Goal: Information Seeking & Learning: Learn about a topic

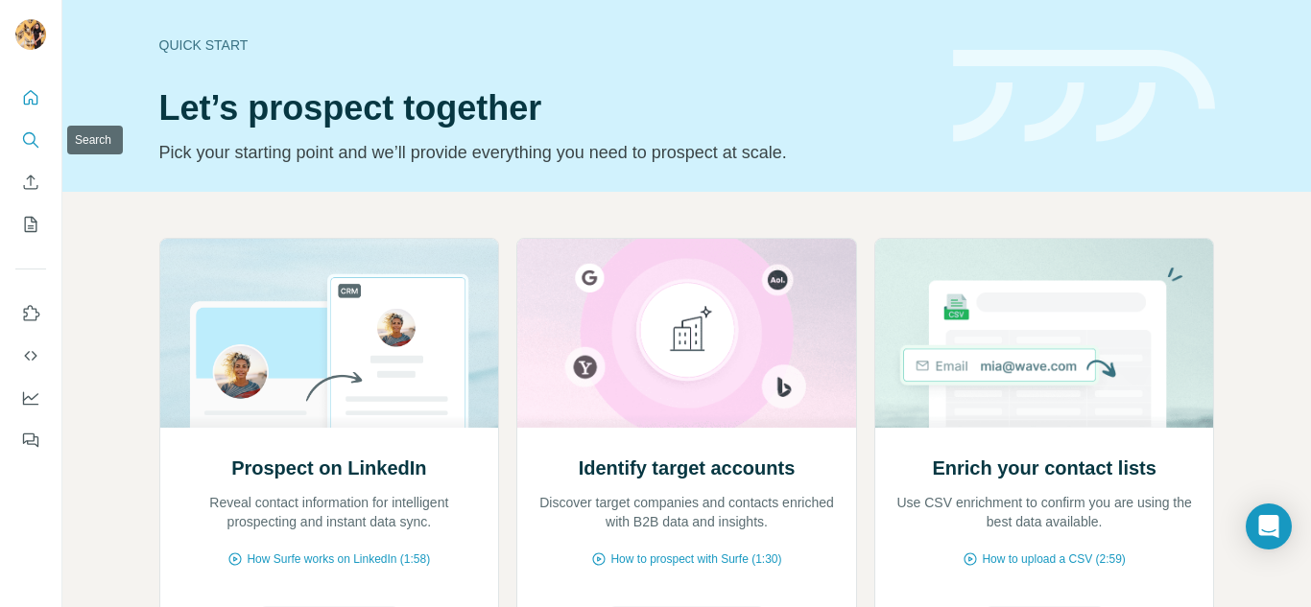
click at [29, 138] on icon "Search" at bounding box center [30, 140] width 19 height 19
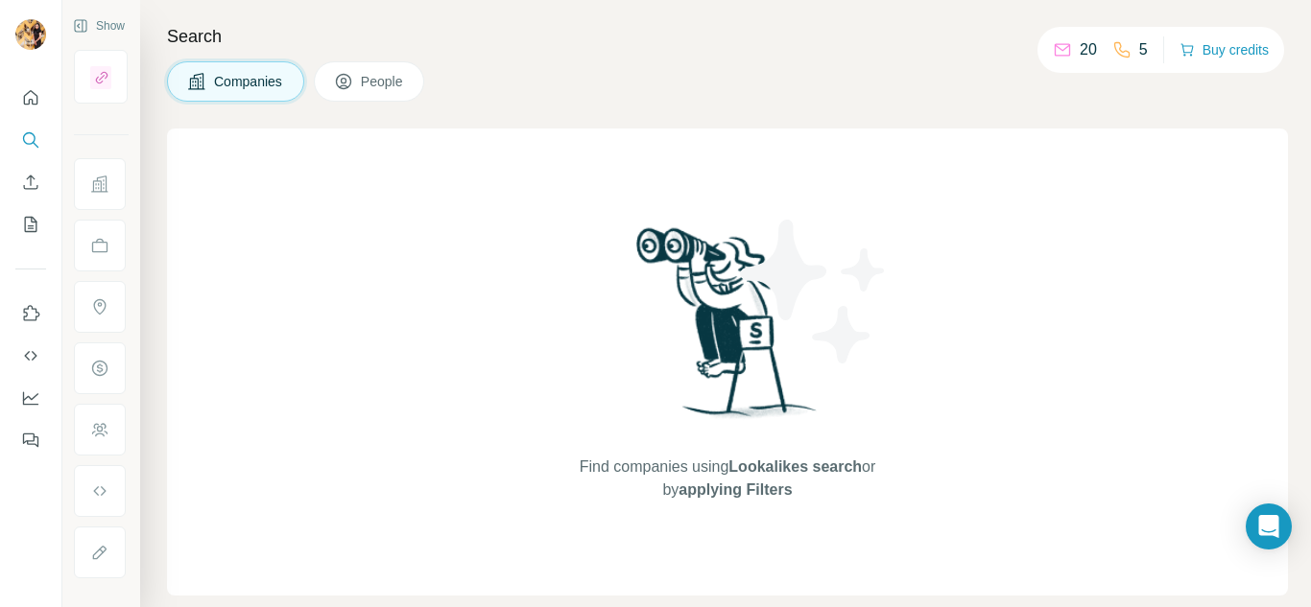
click at [248, 89] on span "Companies" at bounding box center [249, 81] width 70 height 19
click at [195, 80] on icon at bounding box center [196, 81] width 19 height 19
click at [28, 136] on icon "Search" at bounding box center [30, 140] width 19 height 19
click at [26, 139] on icon "Search" at bounding box center [30, 140] width 19 height 19
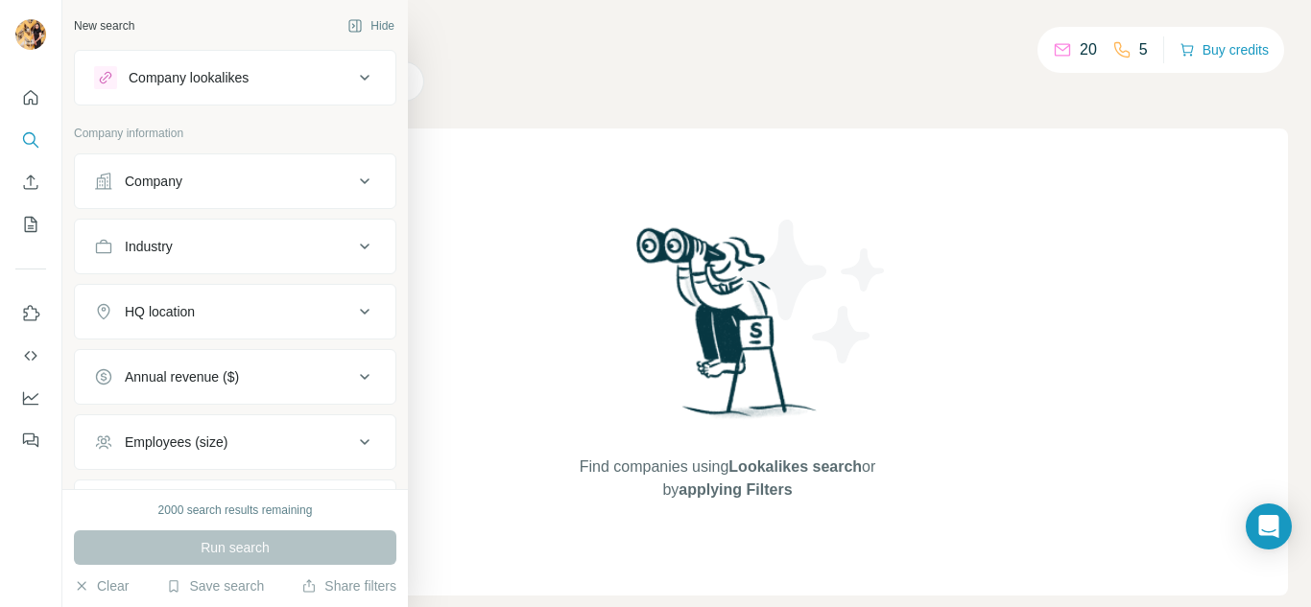
click at [249, 72] on div "Company lookalikes" at bounding box center [189, 77] width 120 height 19
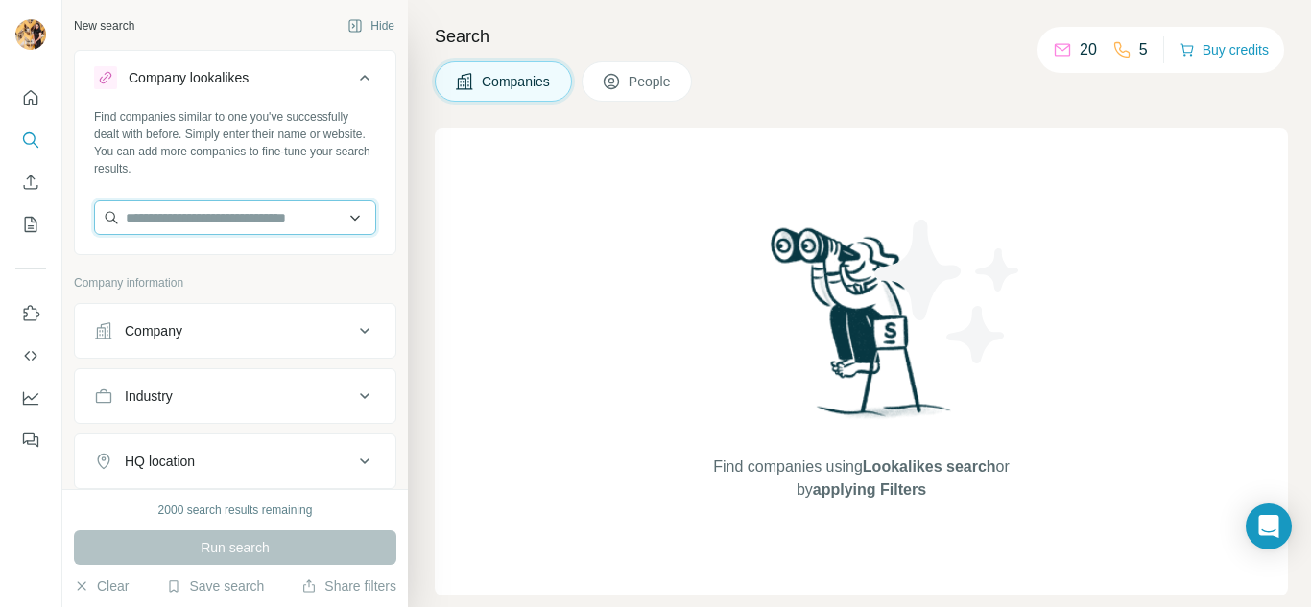
click at [235, 211] on input "text" at bounding box center [235, 218] width 282 height 35
paste input "**********"
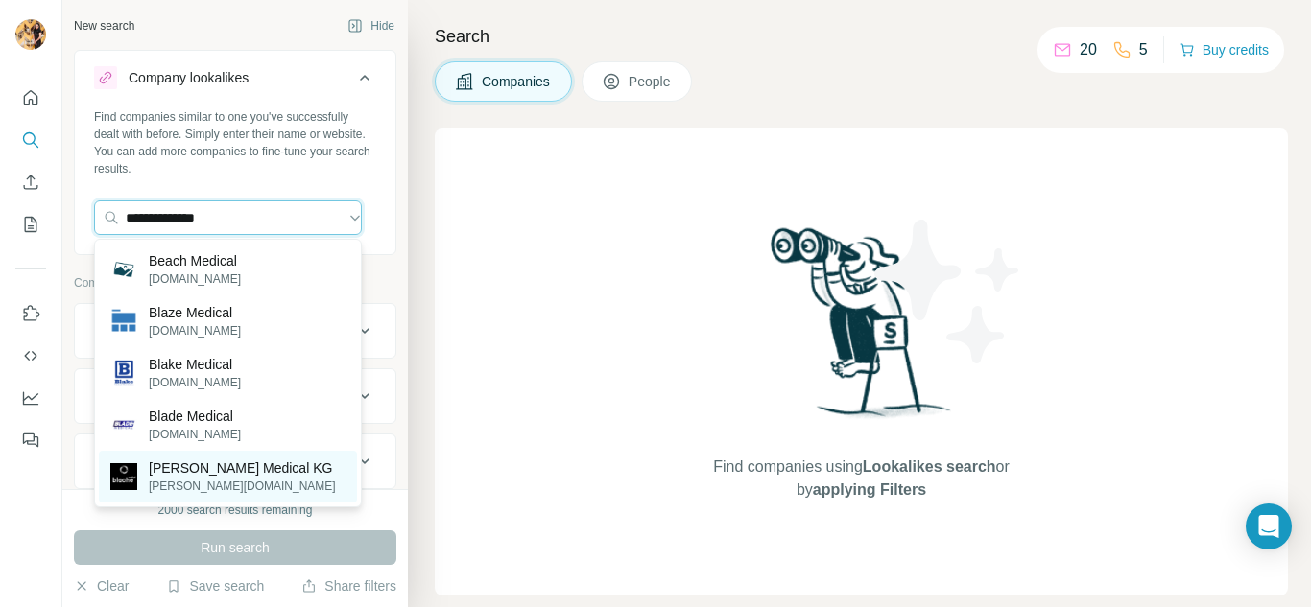
type input "**********"
click at [261, 474] on p "[PERSON_NAME] Medical KG" at bounding box center [242, 468] width 187 height 19
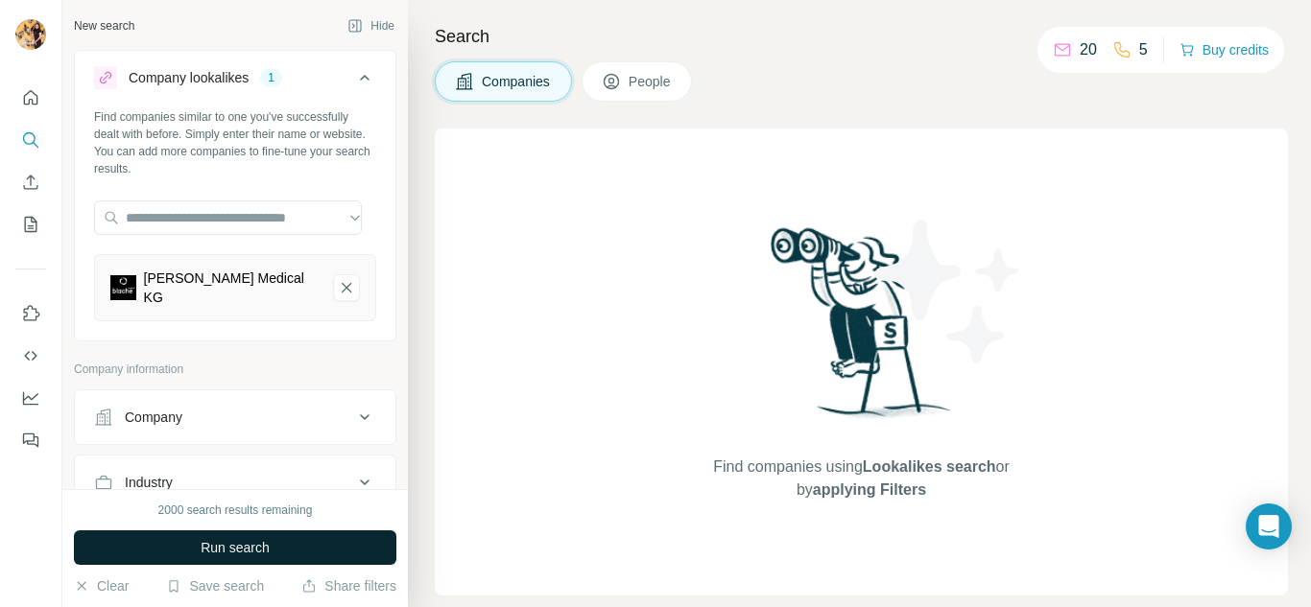
click at [308, 551] on button "Run search" at bounding box center [235, 548] width 322 height 35
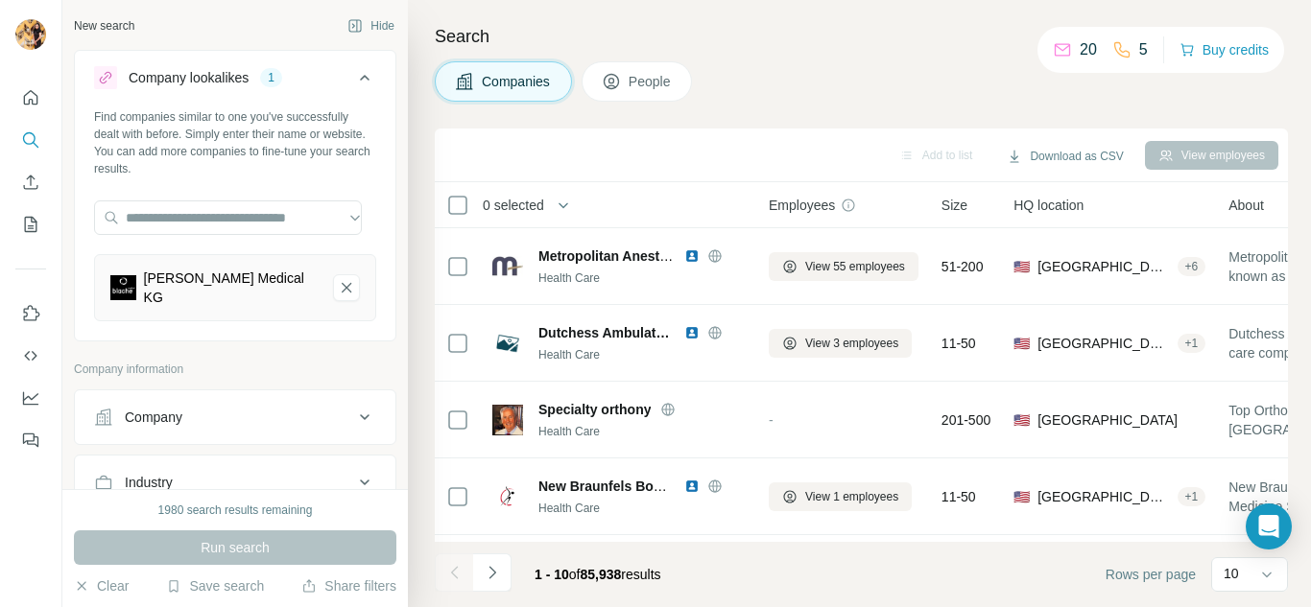
click at [205, 36] on div "New search Hide" at bounding box center [235, 26] width 322 height 29
click at [121, 28] on div "New search" at bounding box center [104, 25] width 60 height 17
click at [229, 225] on input "text" at bounding box center [228, 218] width 268 height 35
click at [262, 223] on input "text" at bounding box center [228, 218] width 268 height 35
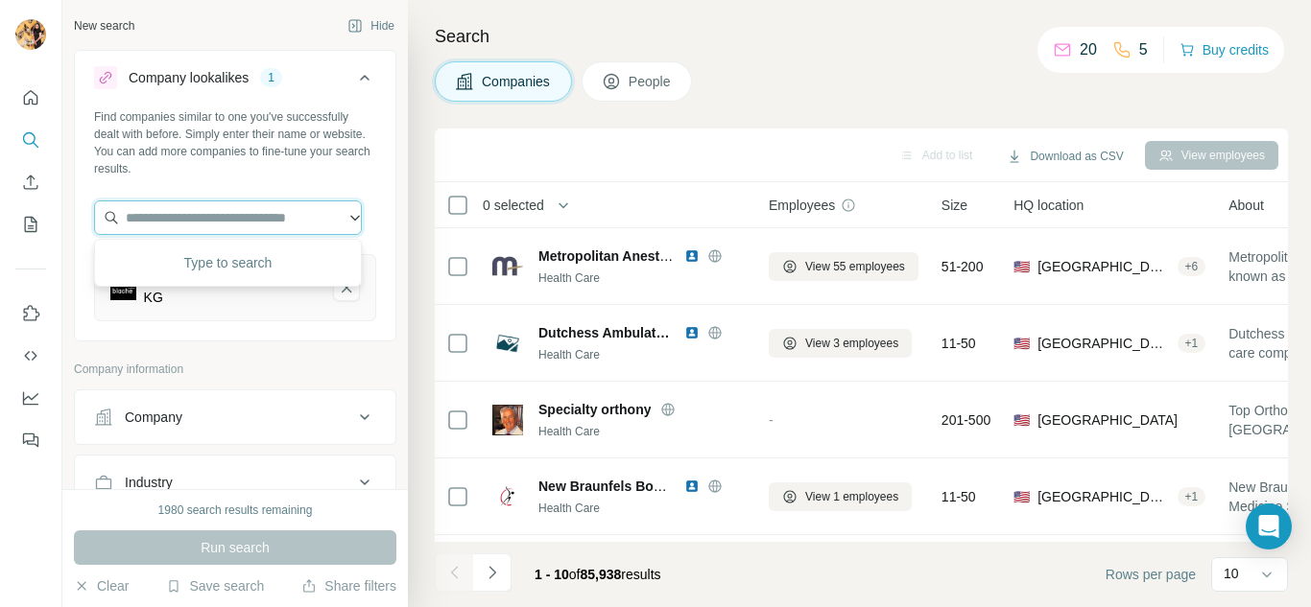
paste input "**********"
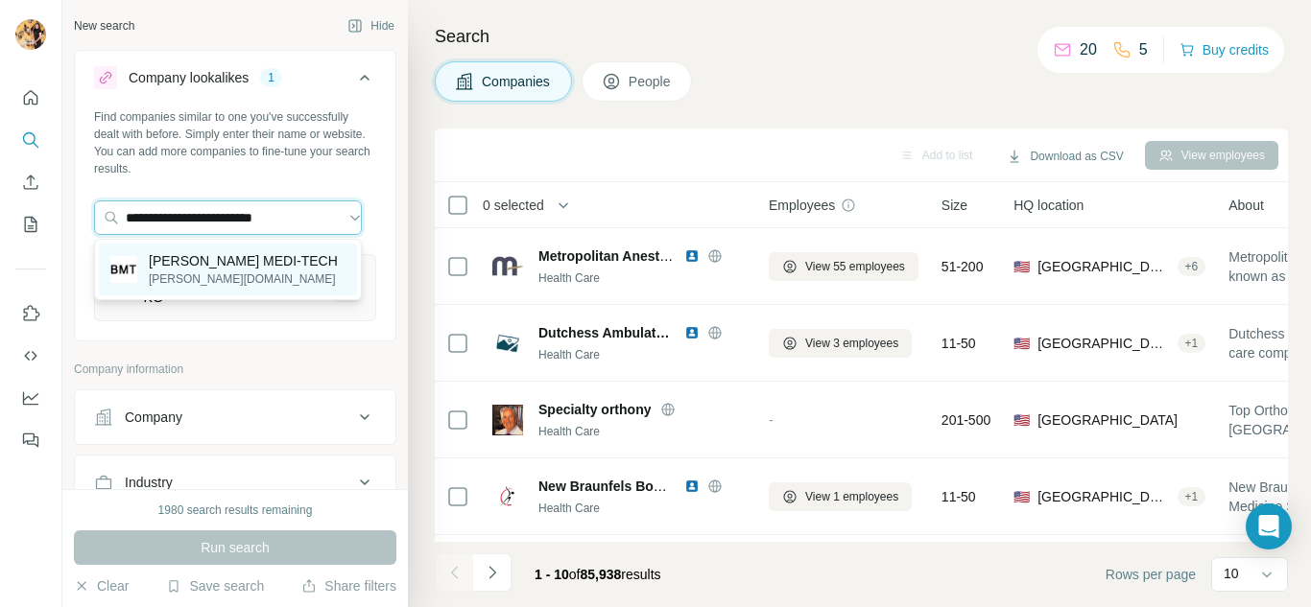
type input "**********"
click at [247, 262] on p "[PERSON_NAME] MEDI-TECH" at bounding box center [243, 260] width 189 height 19
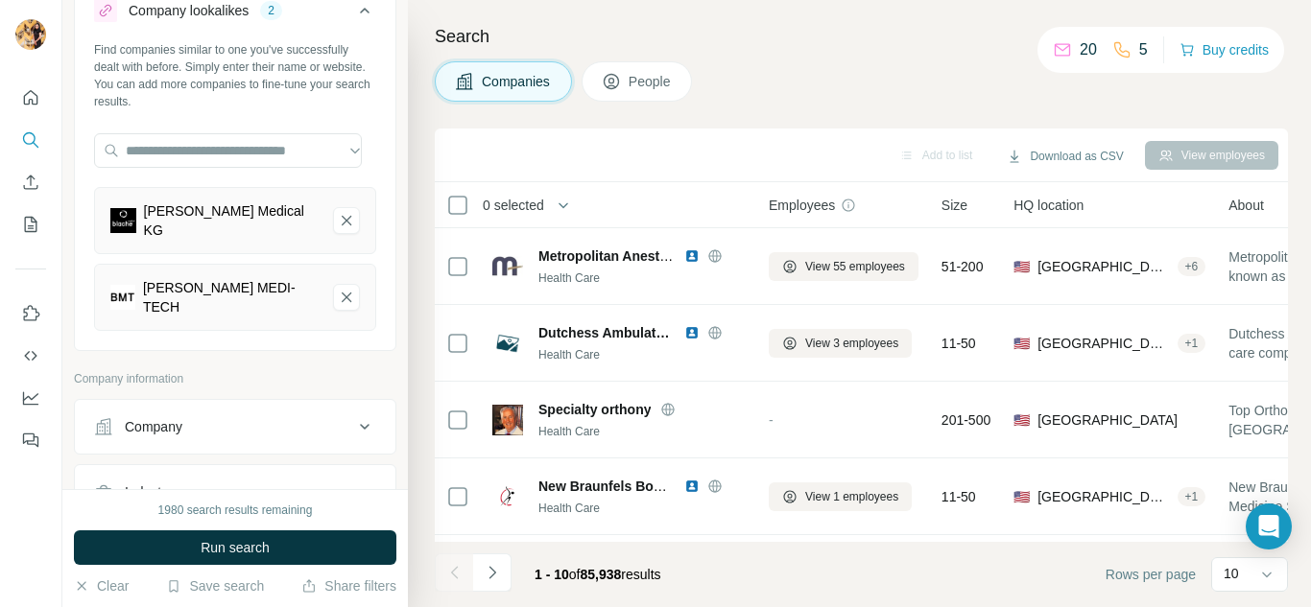
scroll to position [96, 0]
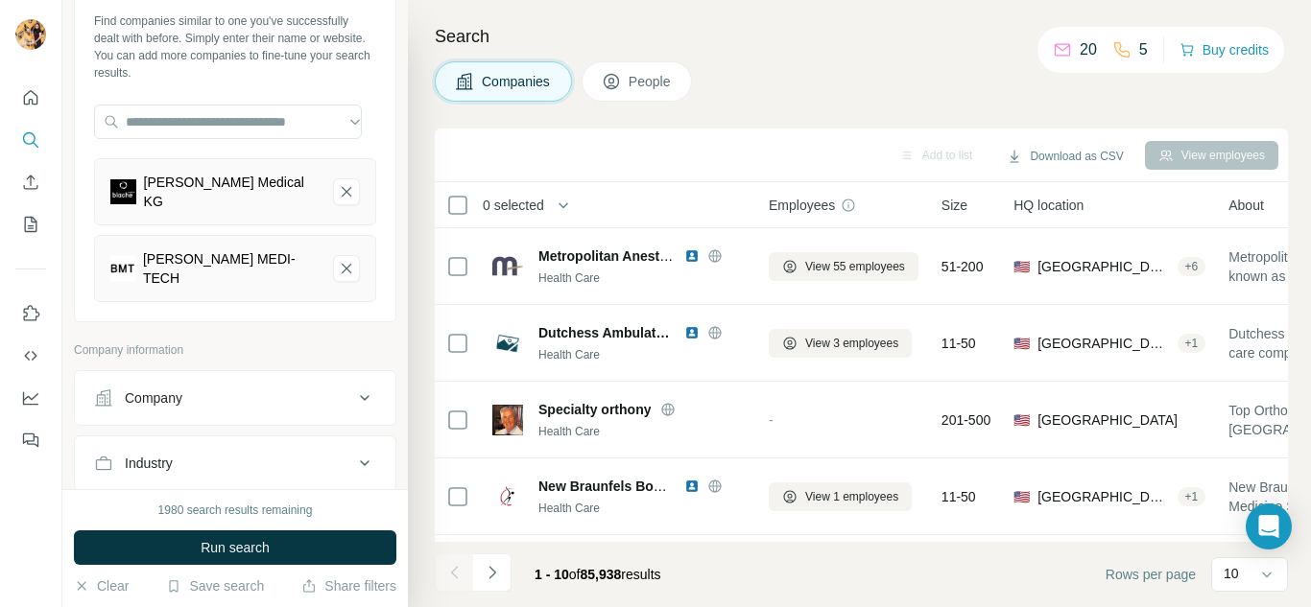
click at [164, 389] on div "Company" at bounding box center [154, 398] width 58 height 19
click at [199, 465] on input "text" at bounding box center [235, 482] width 282 height 35
paste input "**********"
type input "**********"
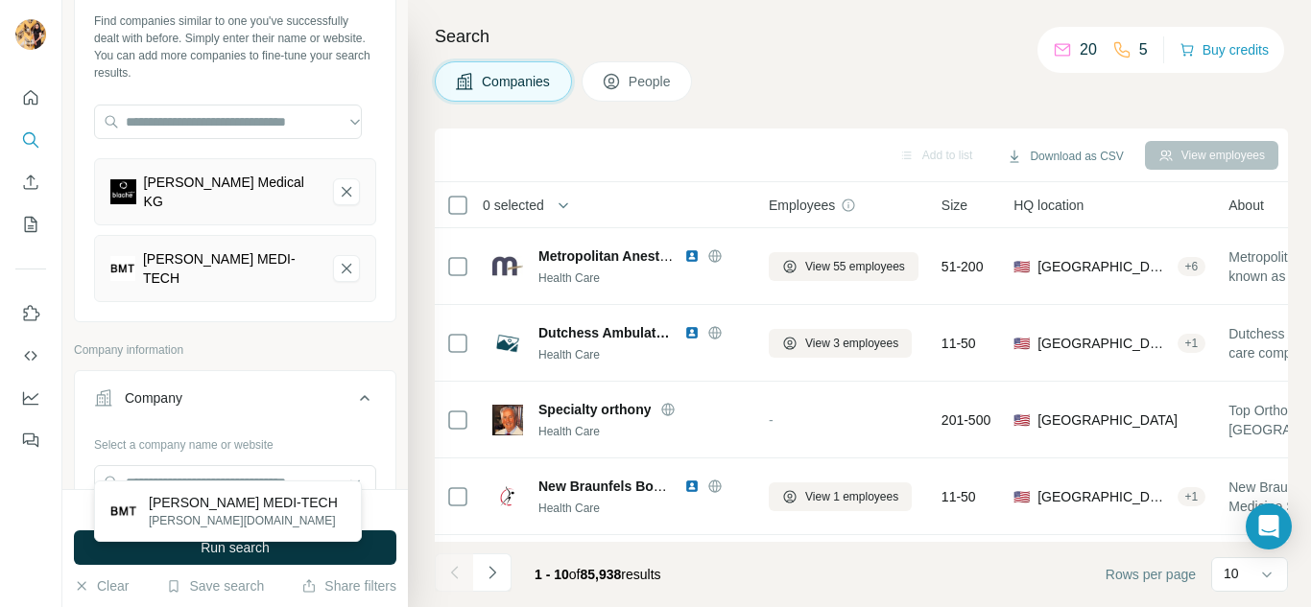
click at [283, 548] on button "Run search" at bounding box center [235, 548] width 322 height 35
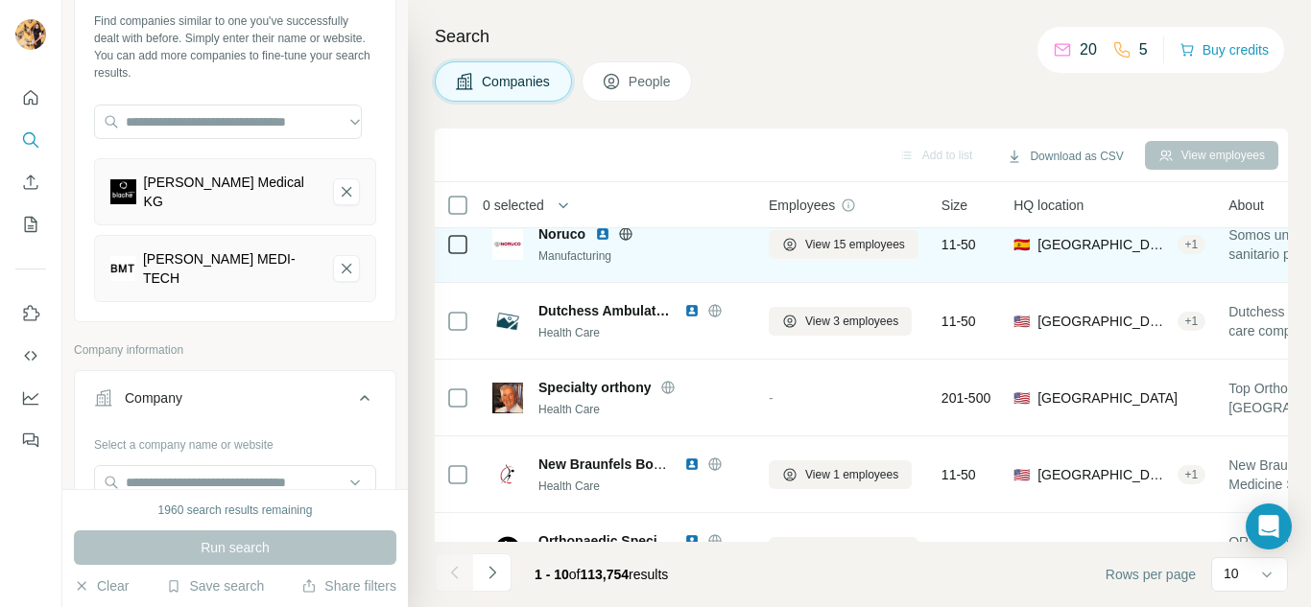
scroll to position [0, 0]
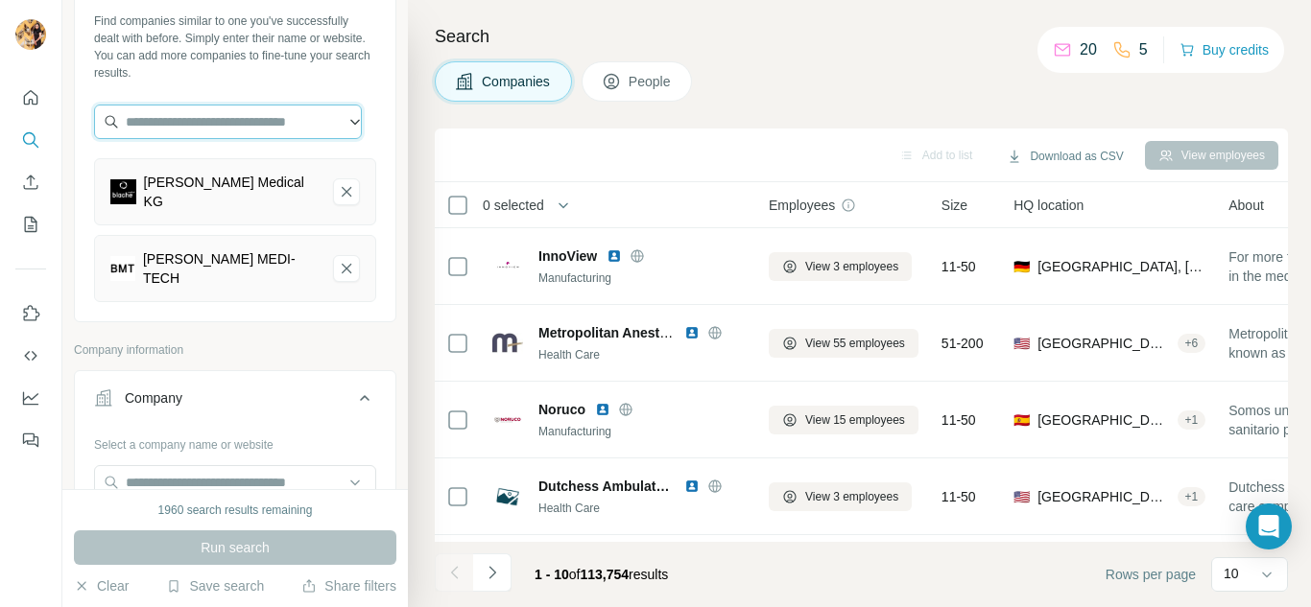
click at [250, 117] on input "text" at bounding box center [228, 122] width 268 height 35
paste input "**********"
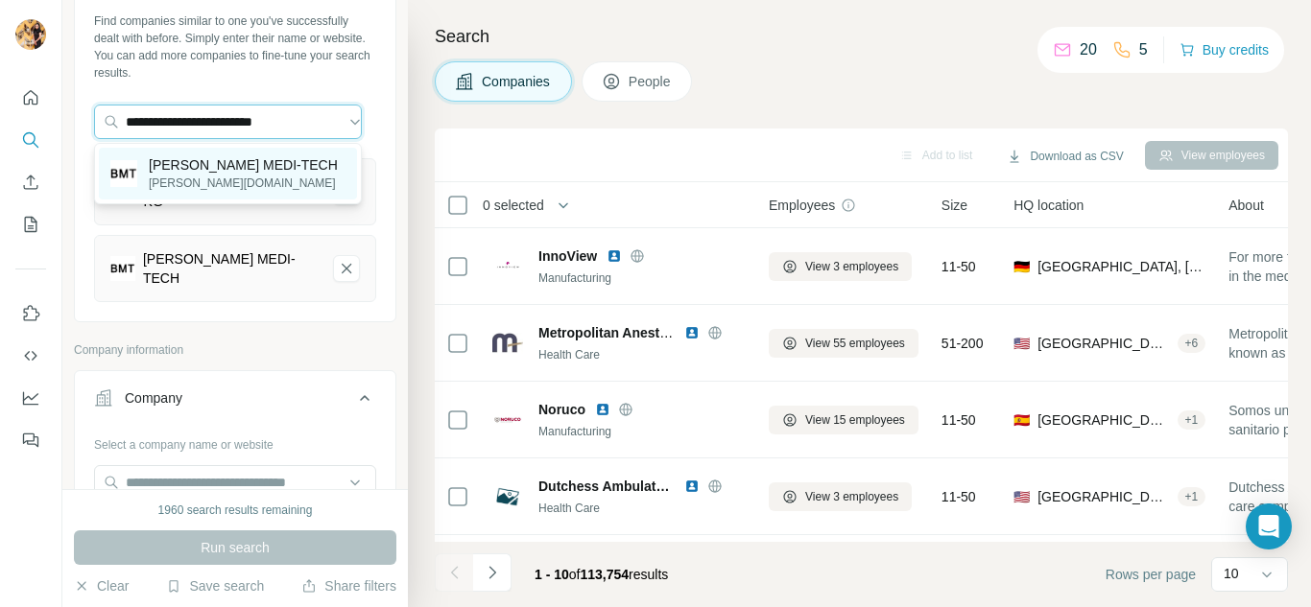
type input "**********"
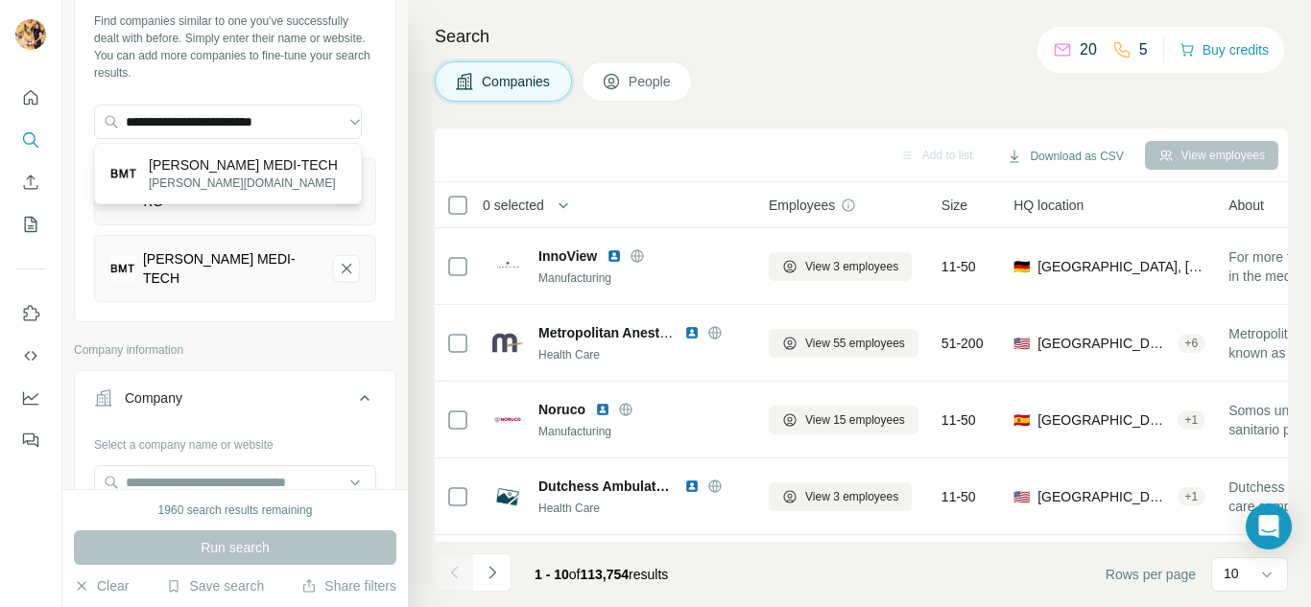
click at [256, 173] on p "[PERSON_NAME] MEDI-TECH" at bounding box center [243, 164] width 189 height 19
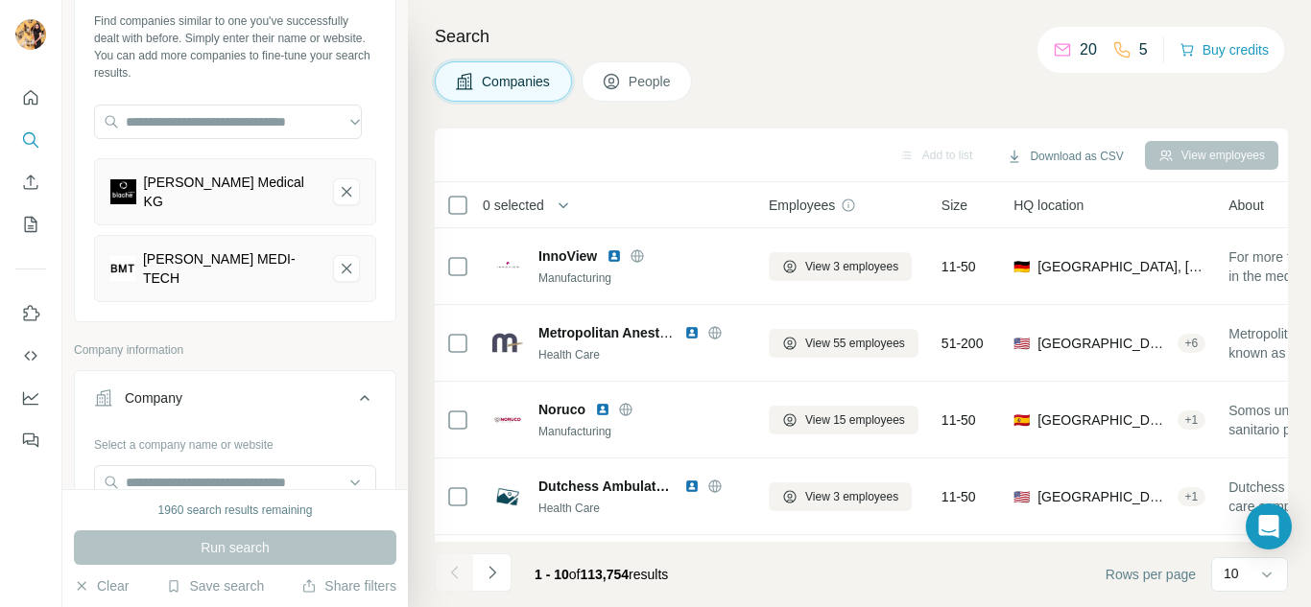
click at [204, 183] on div "[PERSON_NAME] Medical KG" at bounding box center [231, 192] width 174 height 38
click at [102, 184] on div "[PERSON_NAME] Medical KG" at bounding box center [235, 191] width 282 height 67
click at [114, 183] on img at bounding box center [123, 192] width 26 height 26
click at [1082, 47] on p "20" at bounding box center [1088, 49] width 17 height 23
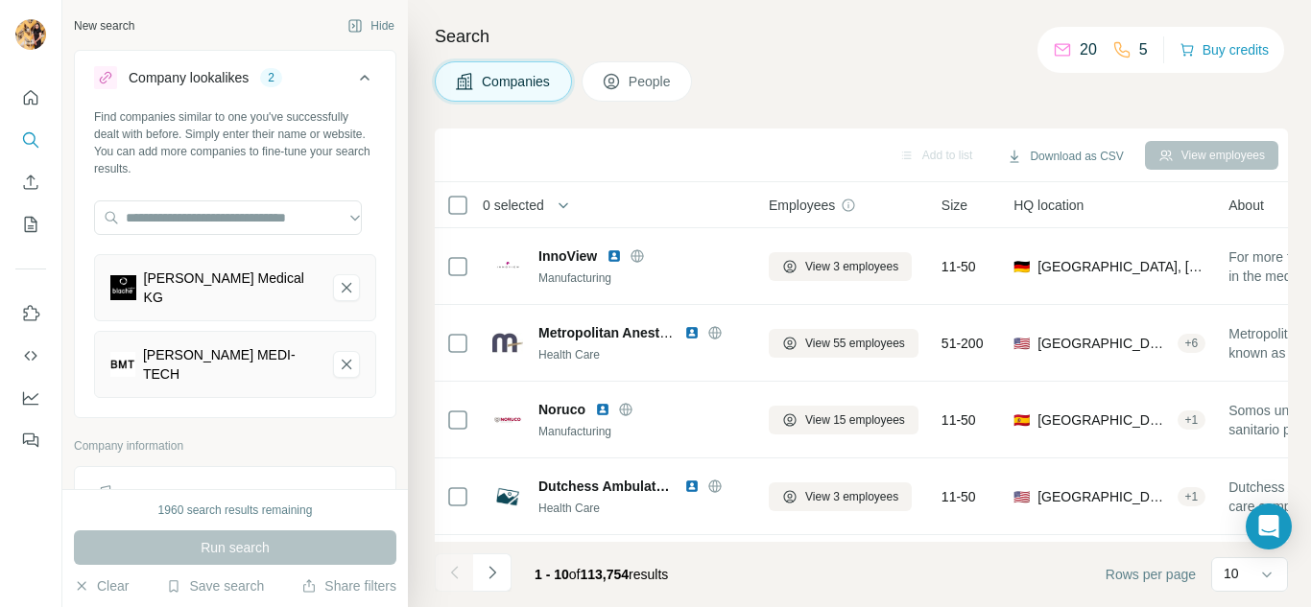
click at [105, 76] on icon at bounding box center [105, 77] width 15 height 15
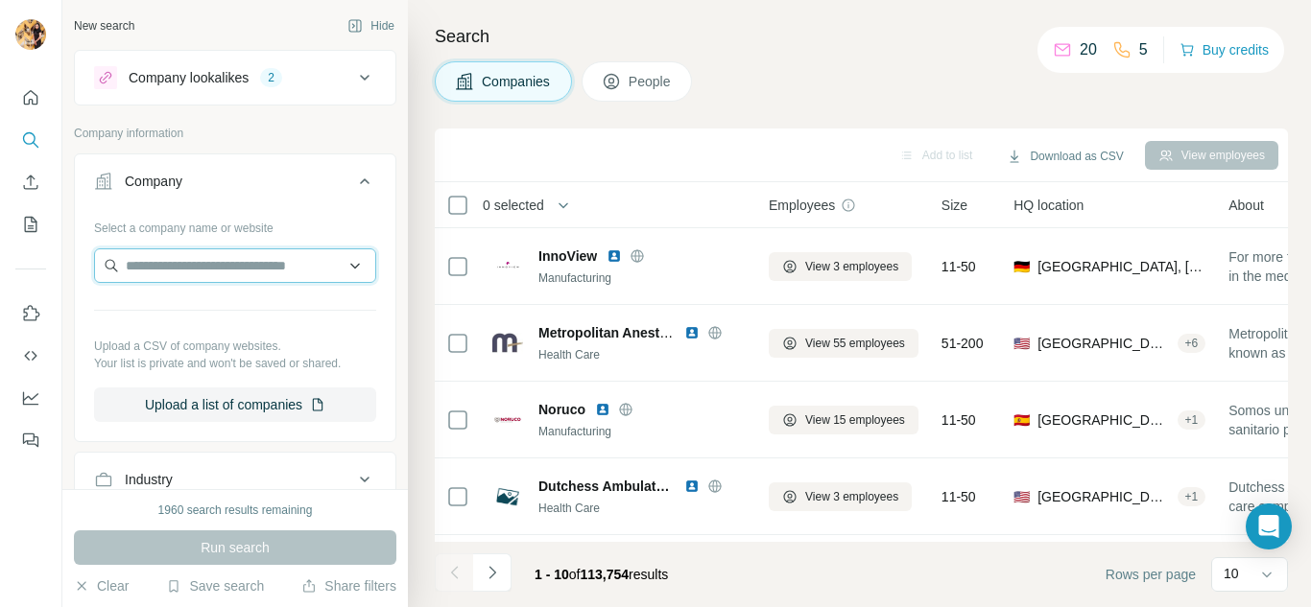
click at [170, 271] on input "text" at bounding box center [235, 266] width 282 height 35
paste input "**********"
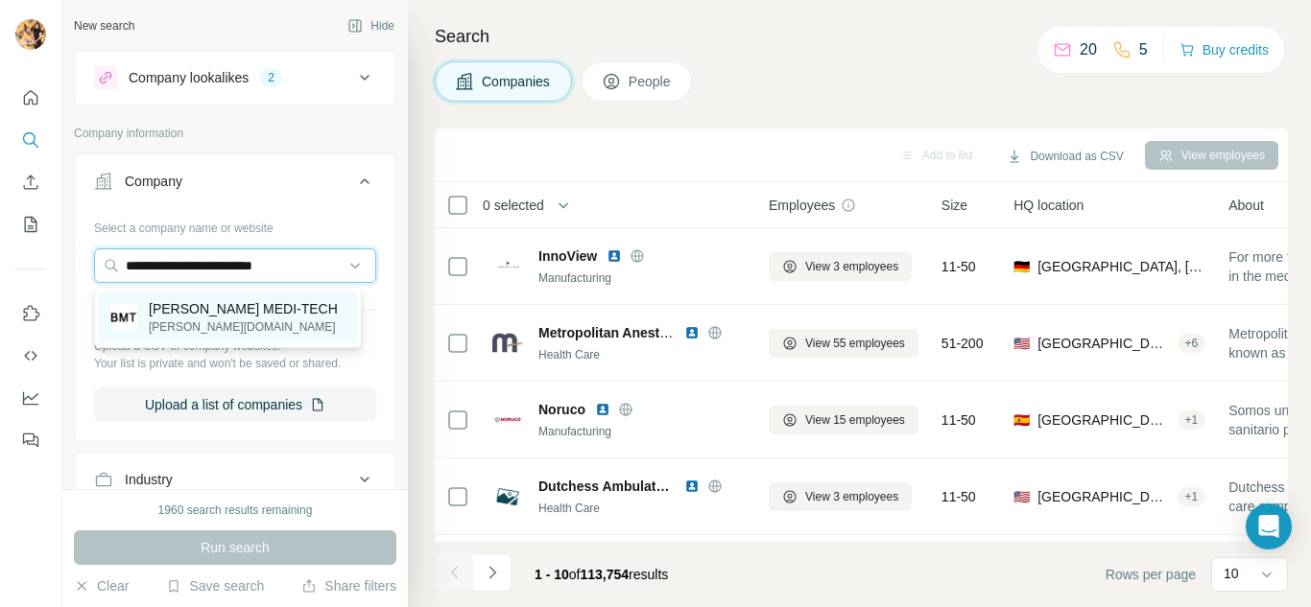
type input "**********"
click at [119, 312] on img at bounding box center [123, 317] width 27 height 27
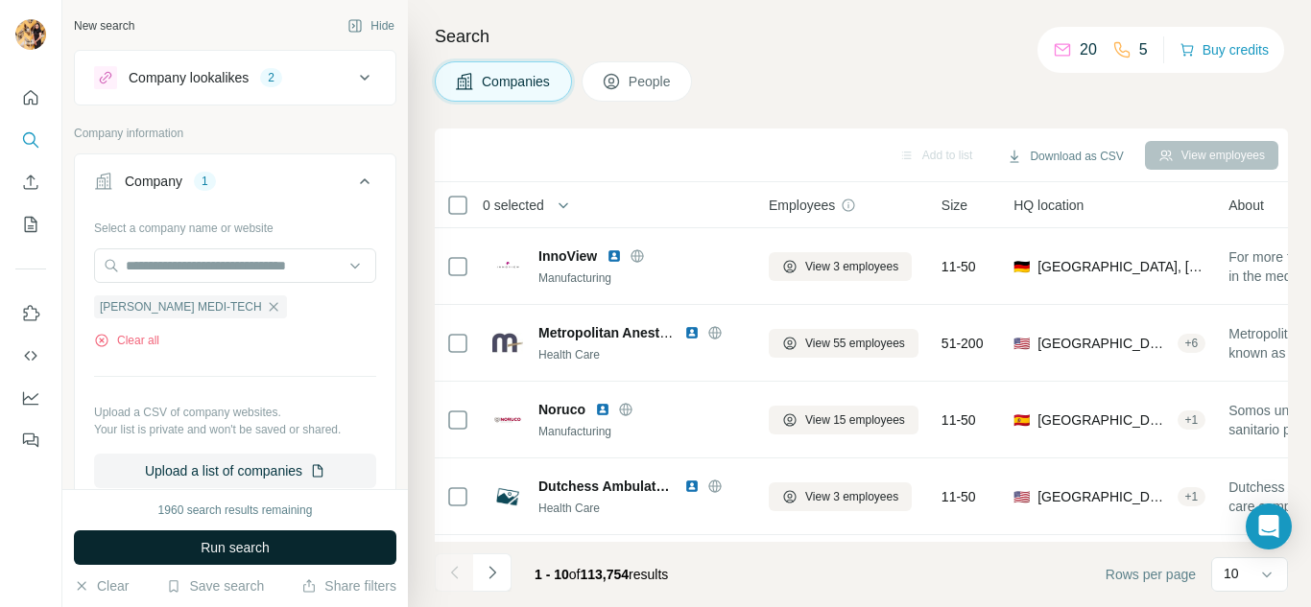
click at [202, 550] on span "Run search" at bounding box center [235, 547] width 69 height 19
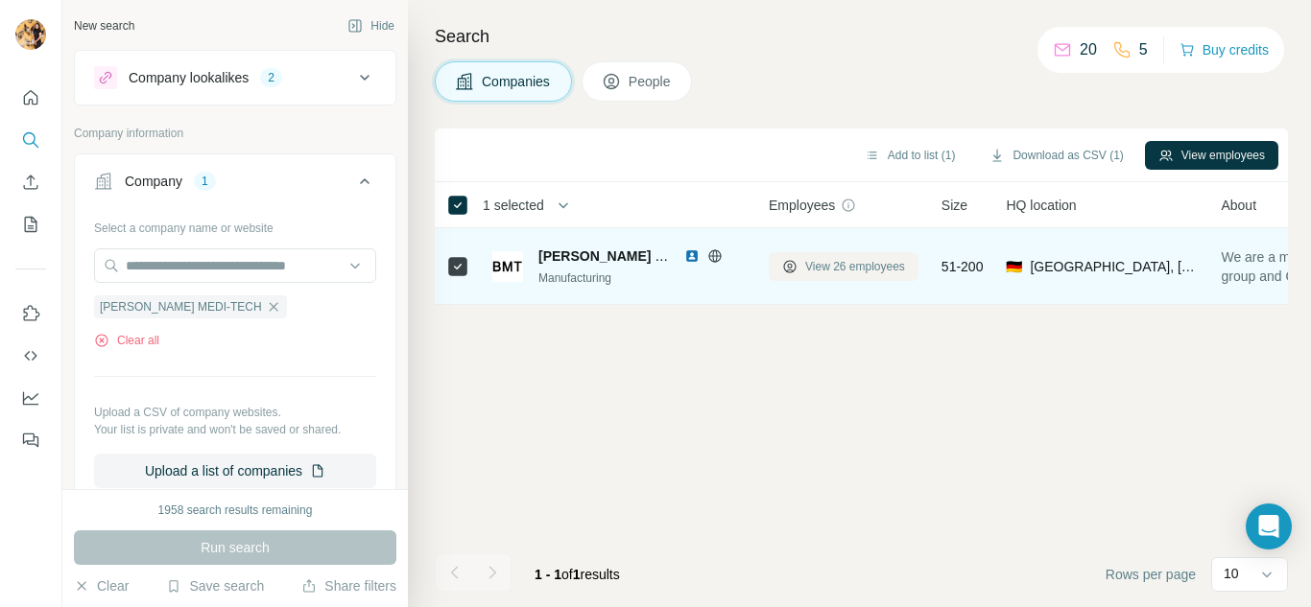
click at [882, 265] on span "View 26 employees" at bounding box center [855, 266] width 100 height 17
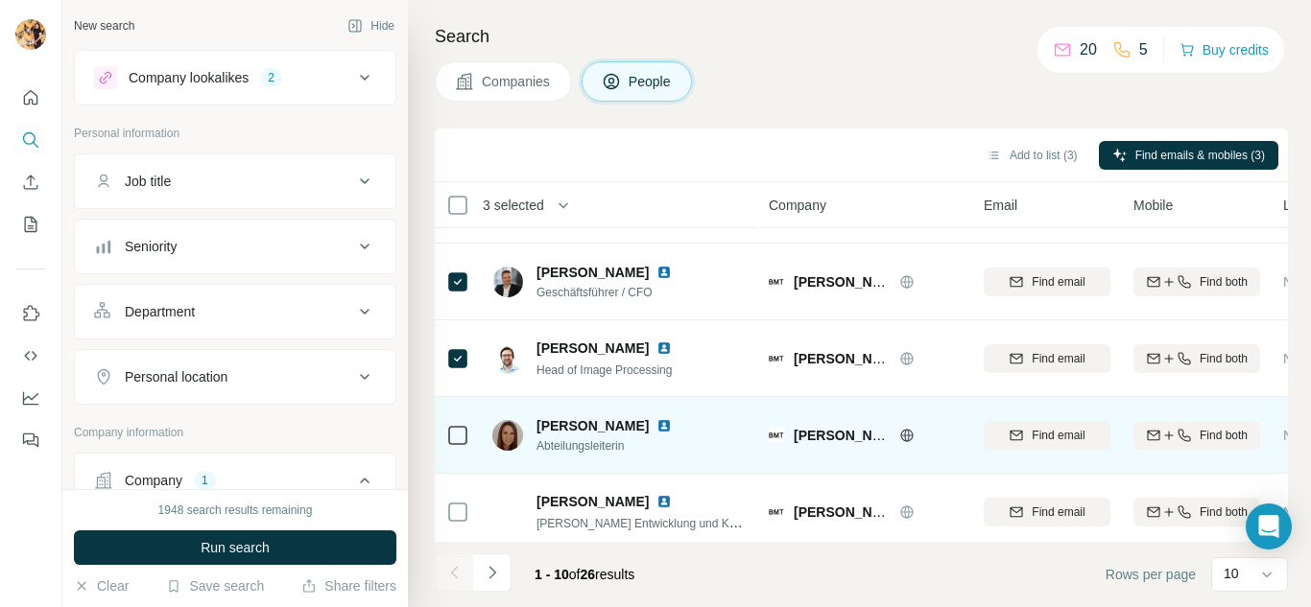
scroll to position [96, 0]
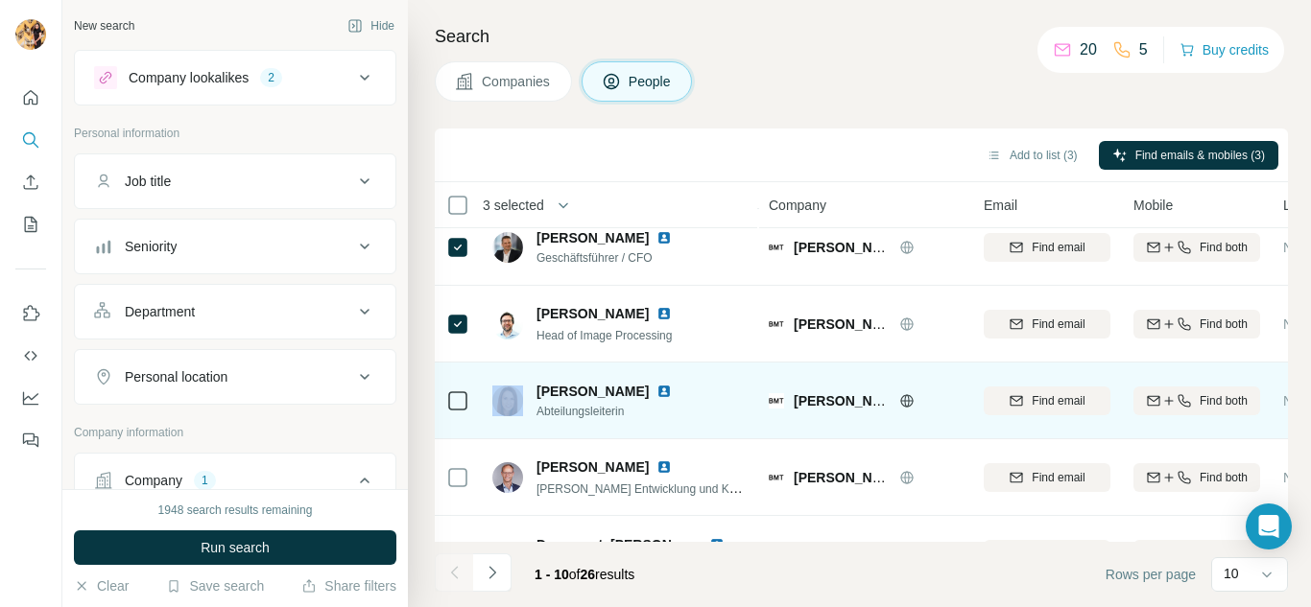
click at [456, 410] on div at bounding box center [457, 401] width 23 height 23
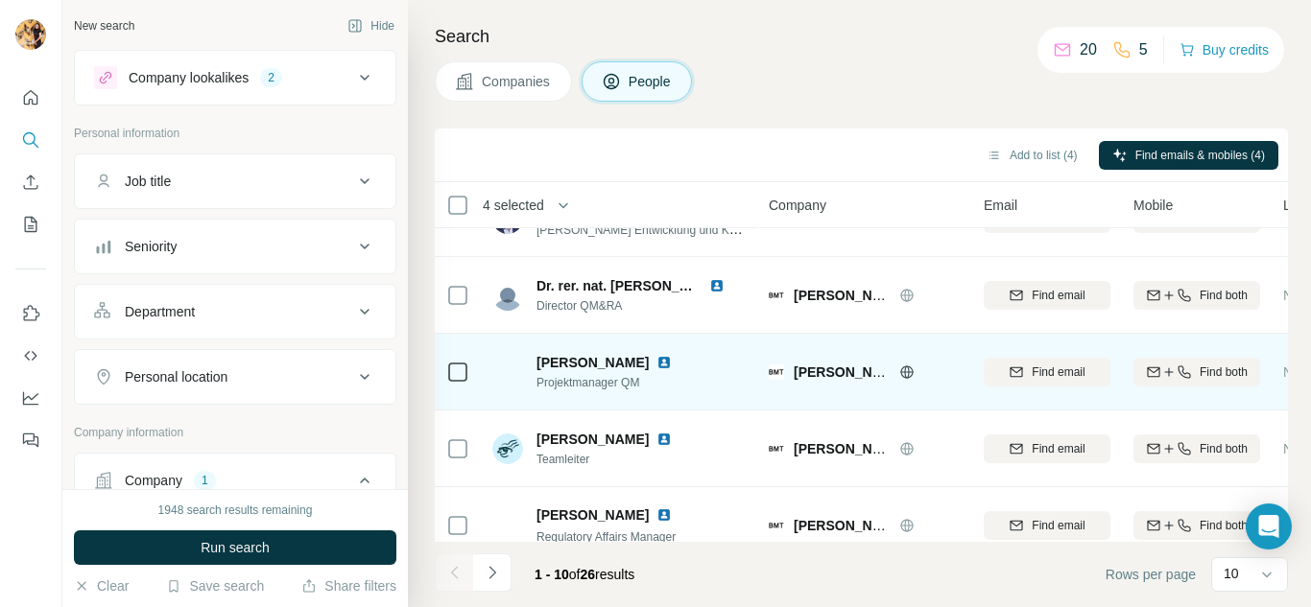
scroll to position [384, 0]
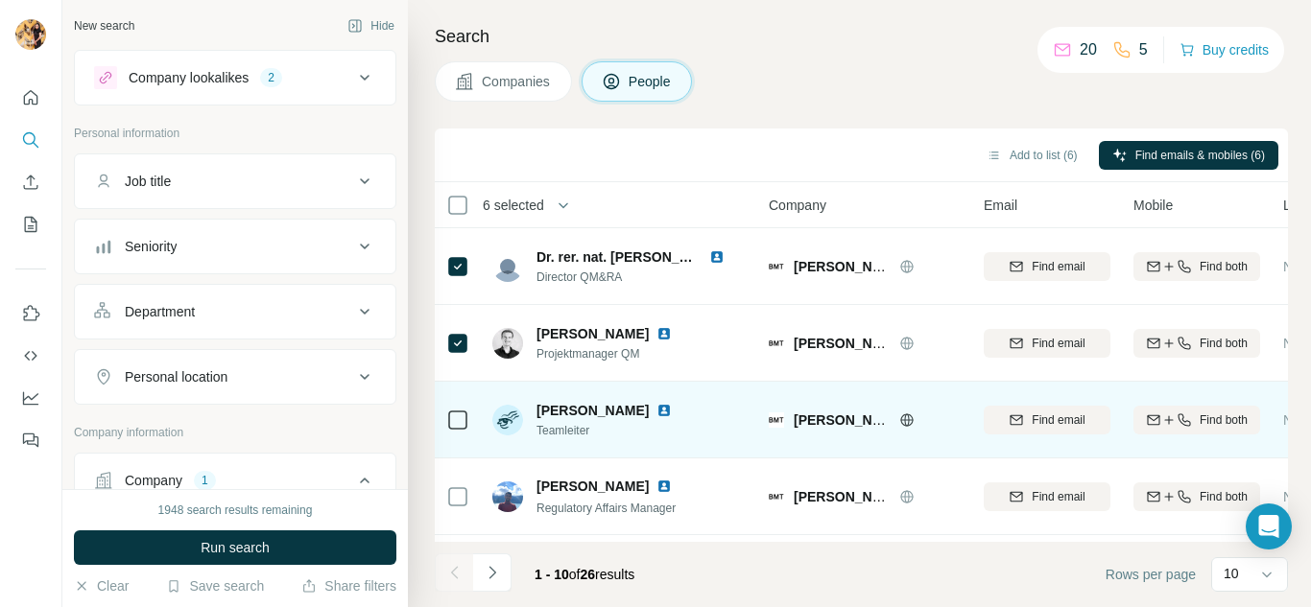
click at [456, 434] on div at bounding box center [457, 419] width 23 height 53
click at [456, 430] on icon at bounding box center [457, 420] width 23 height 23
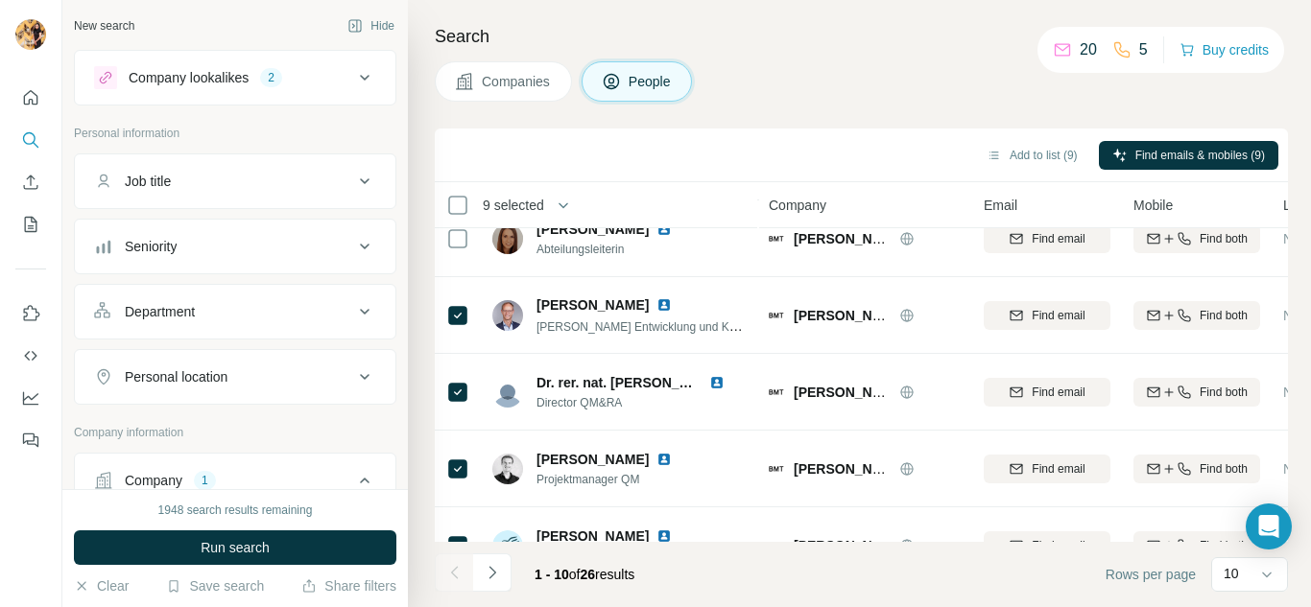
scroll to position [463, 0]
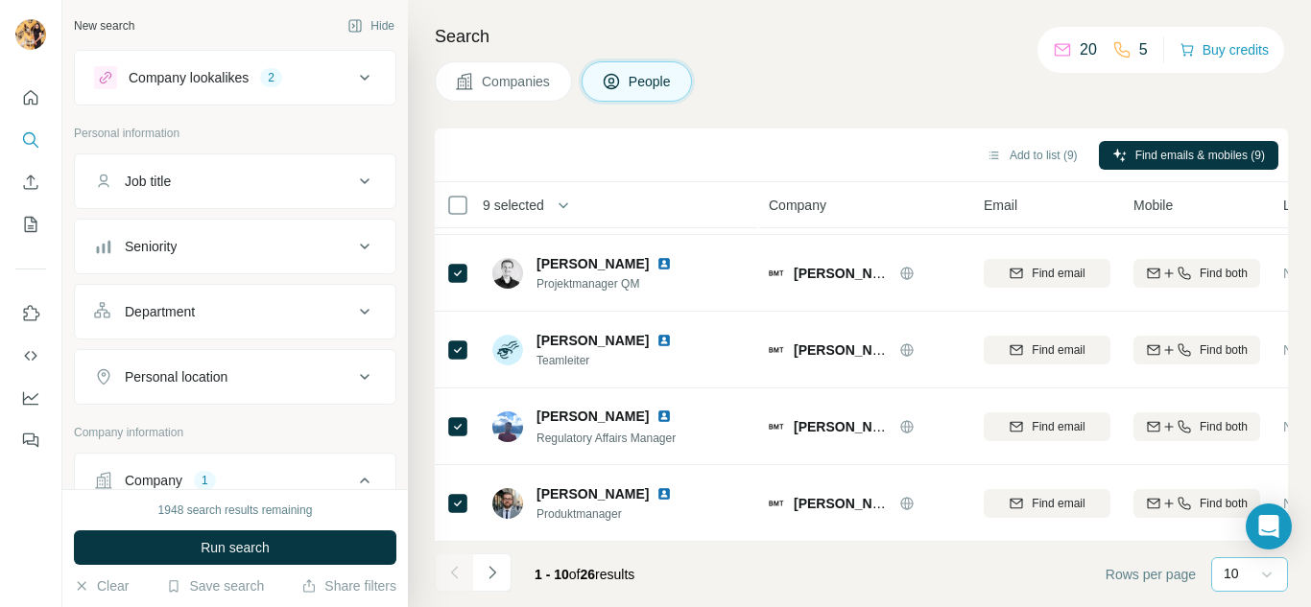
click at [1268, 574] on icon at bounding box center [1266, 574] width 19 height 19
click at [1239, 427] on p "60" at bounding box center [1234, 427] width 15 height 19
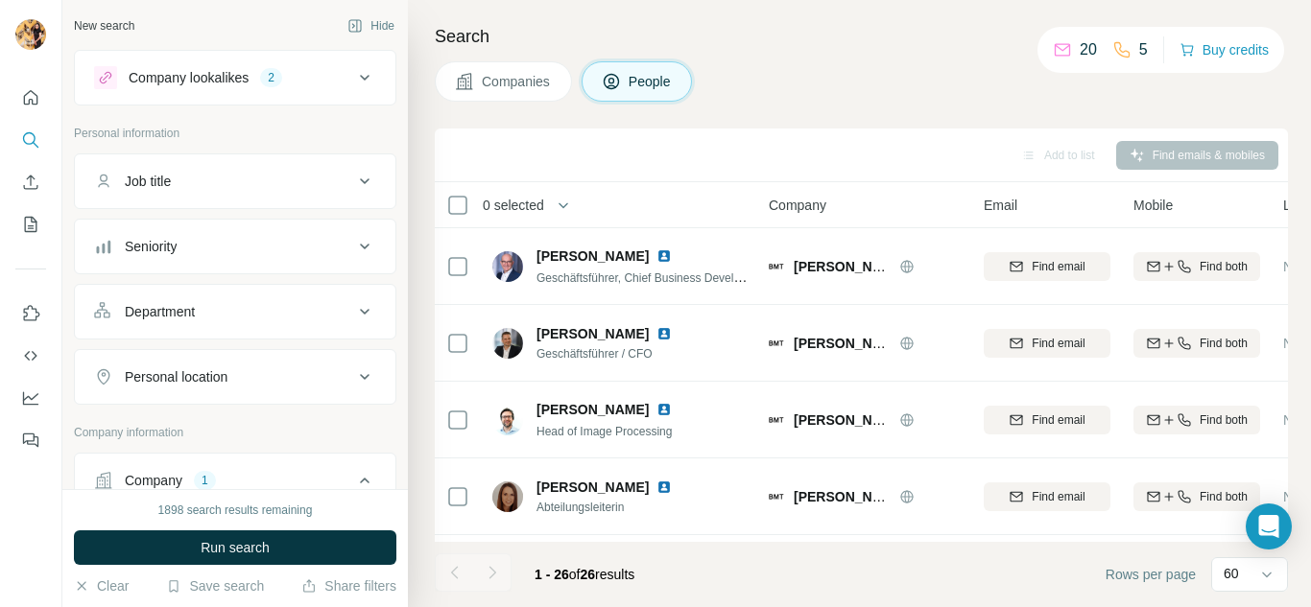
click at [461, 216] on th "0 selected" at bounding box center [588, 205] width 307 height 46
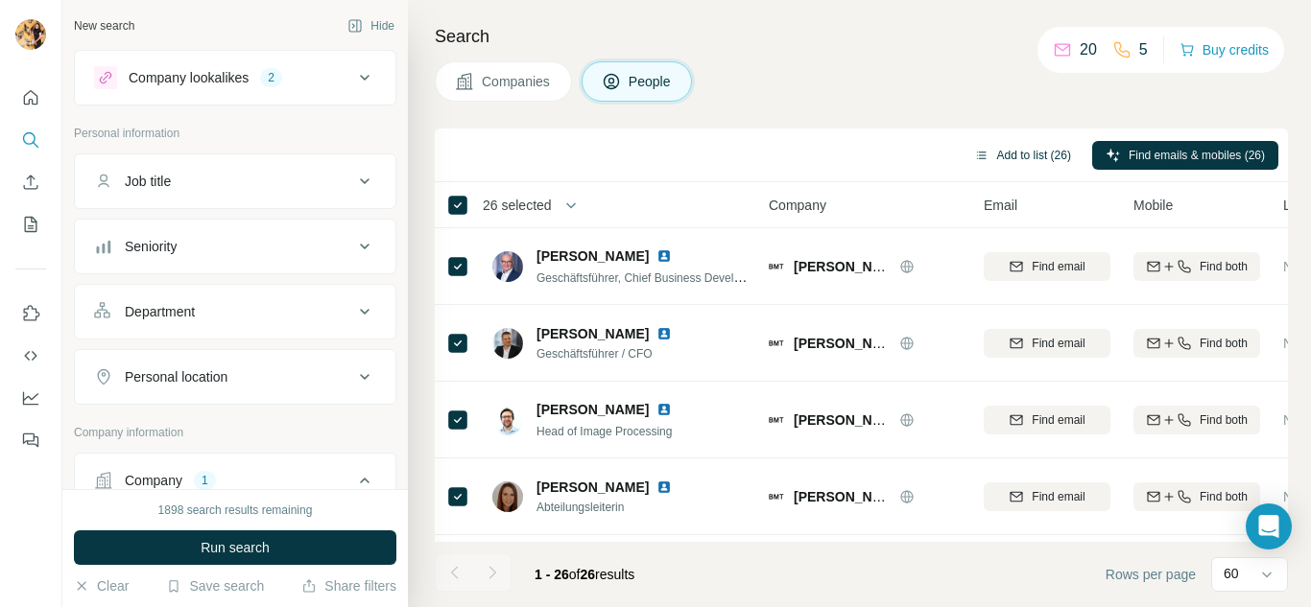
click at [1037, 156] on button "Add to list (26)" at bounding box center [1023, 155] width 124 height 29
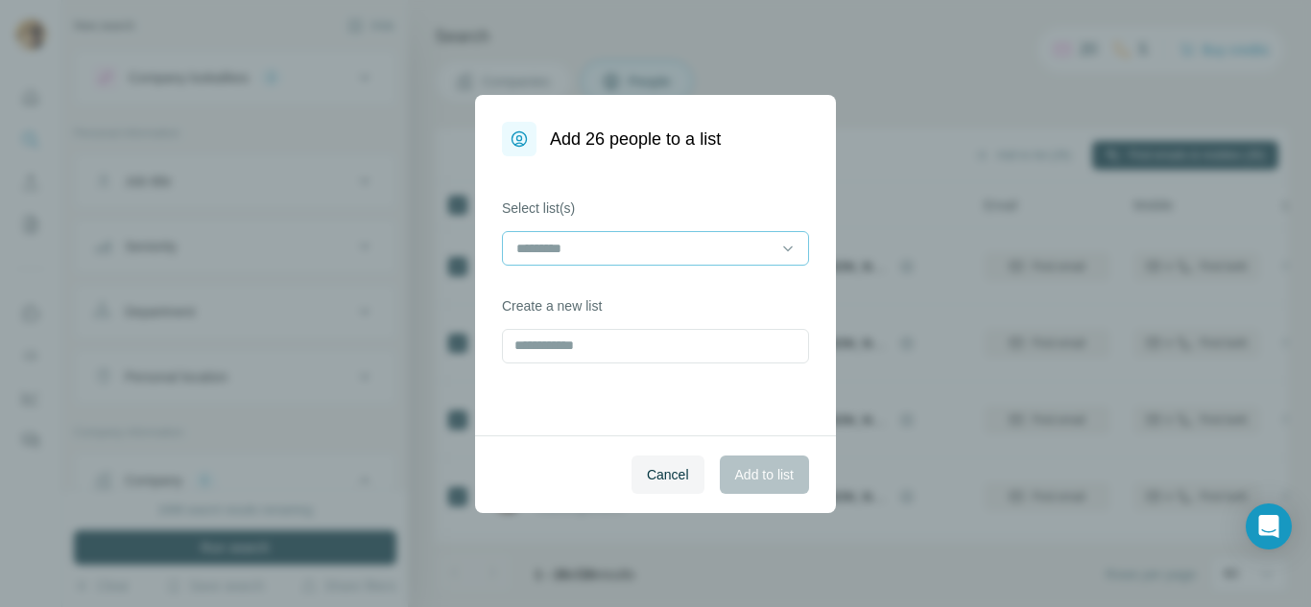
click at [746, 248] on input at bounding box center [643, 248] width 259 height 21
click at [560, 289] on p "JEEVITHA" at bounding box center [550, 291] width 64 height 19
click at [776, 476] on span "Add to list" at bounding box center [764, 474] width 59 height 19
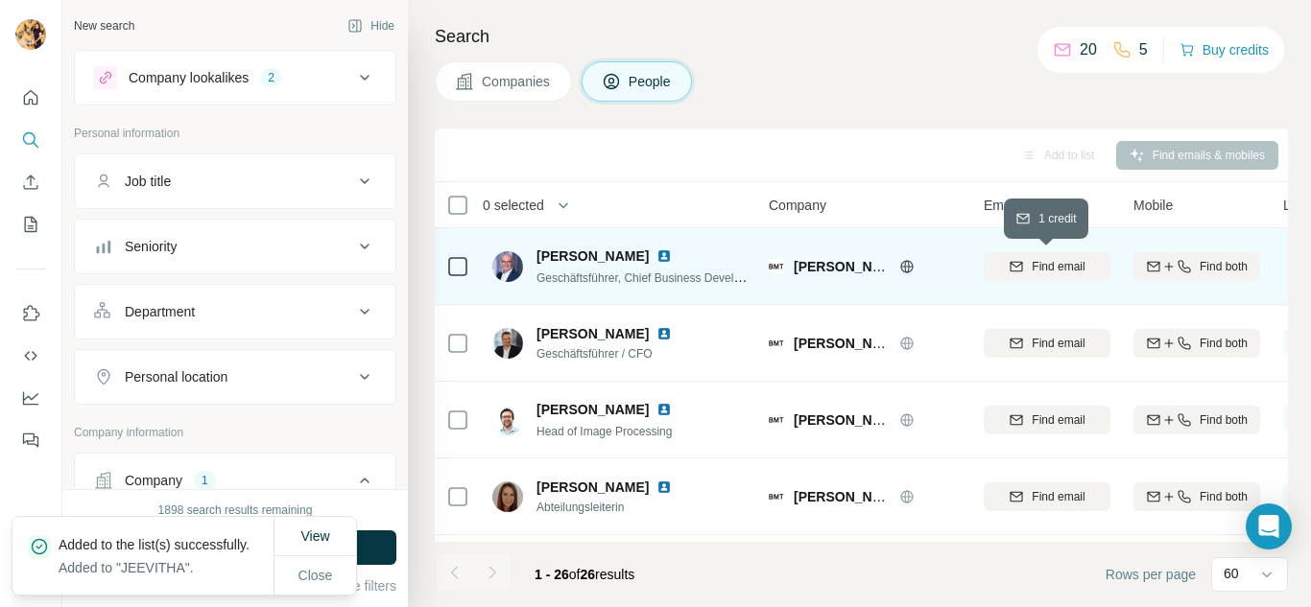
click at [1025, 260] on div "Find email" at bounding box center [1047, 266] width 127 height 17
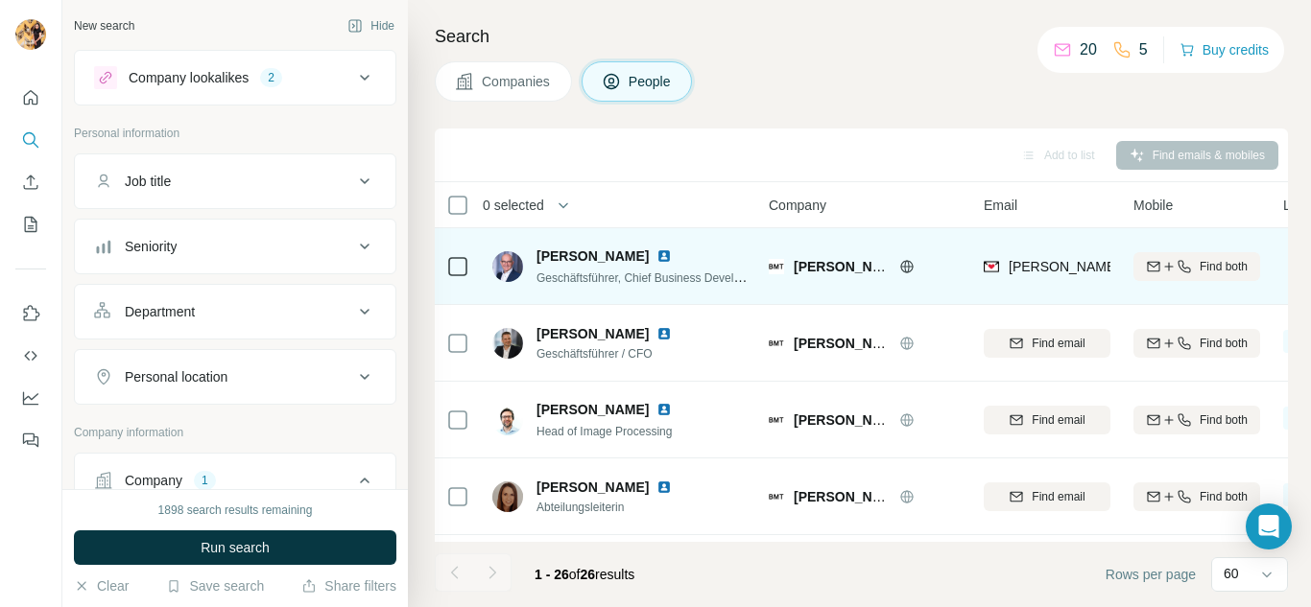
click at [935, 92] on div "Companies People" at bounding box center [861, 81] width 853 height 40
click at [30, 188] on icon "Enrich CSV" at bounding box center [30, 182] width 19 height 19
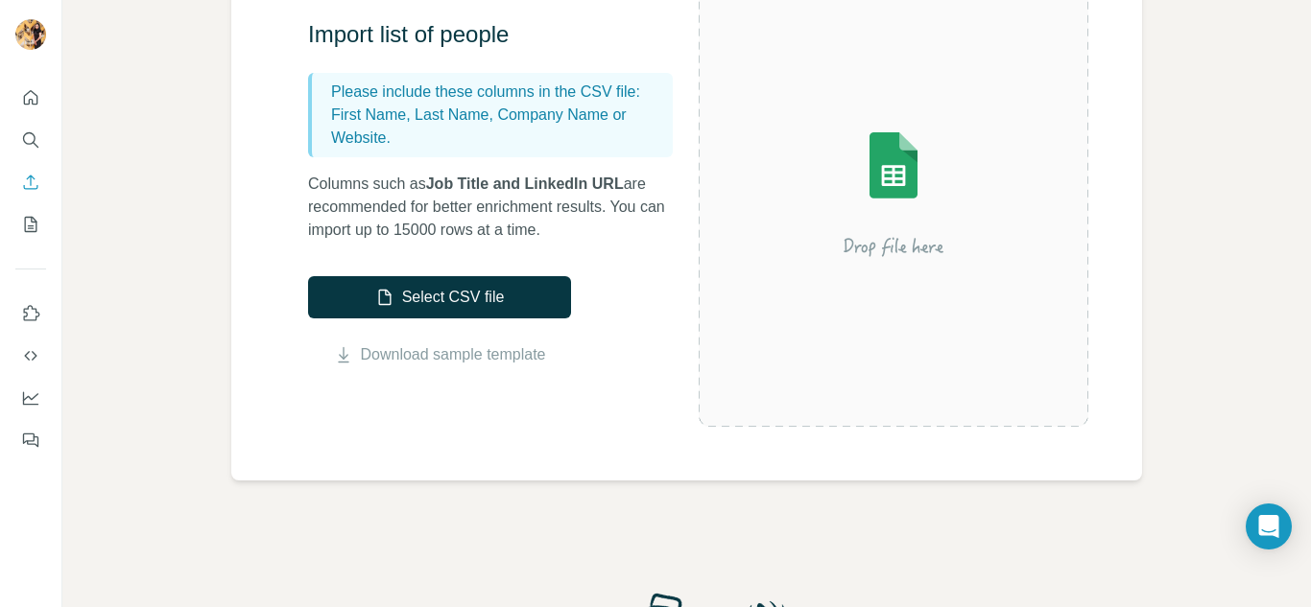
scroll to position [288, 0]
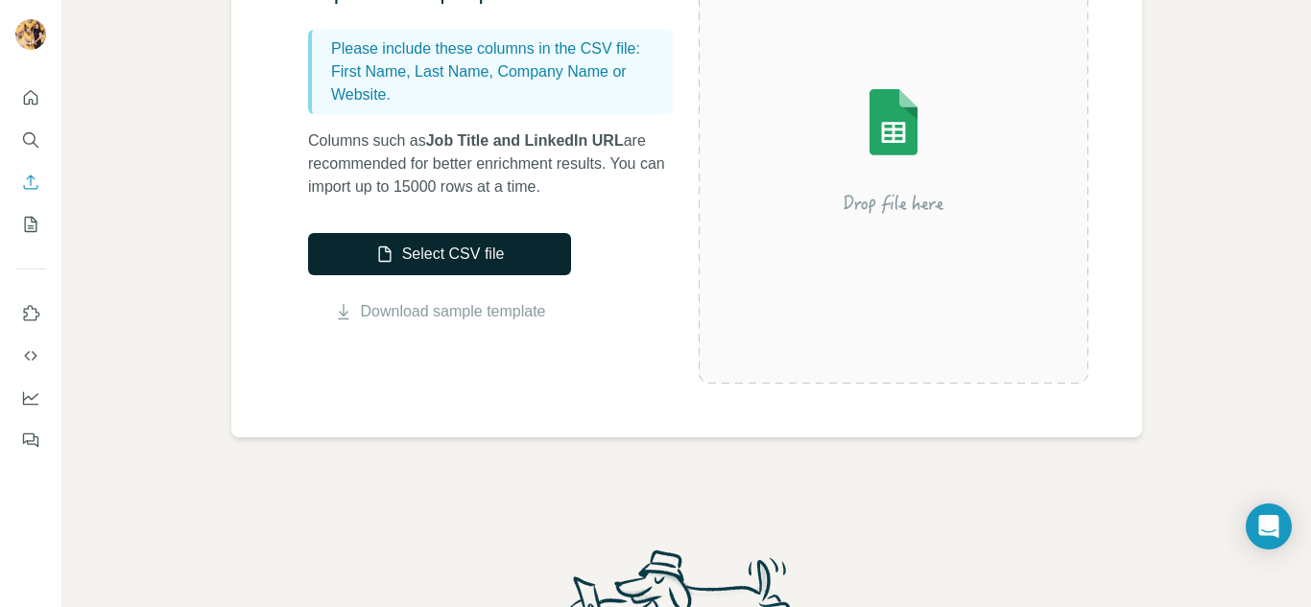
click at [496, 258] on button "Select CSV file" at bounding box center [439, 254] width 263 height 42
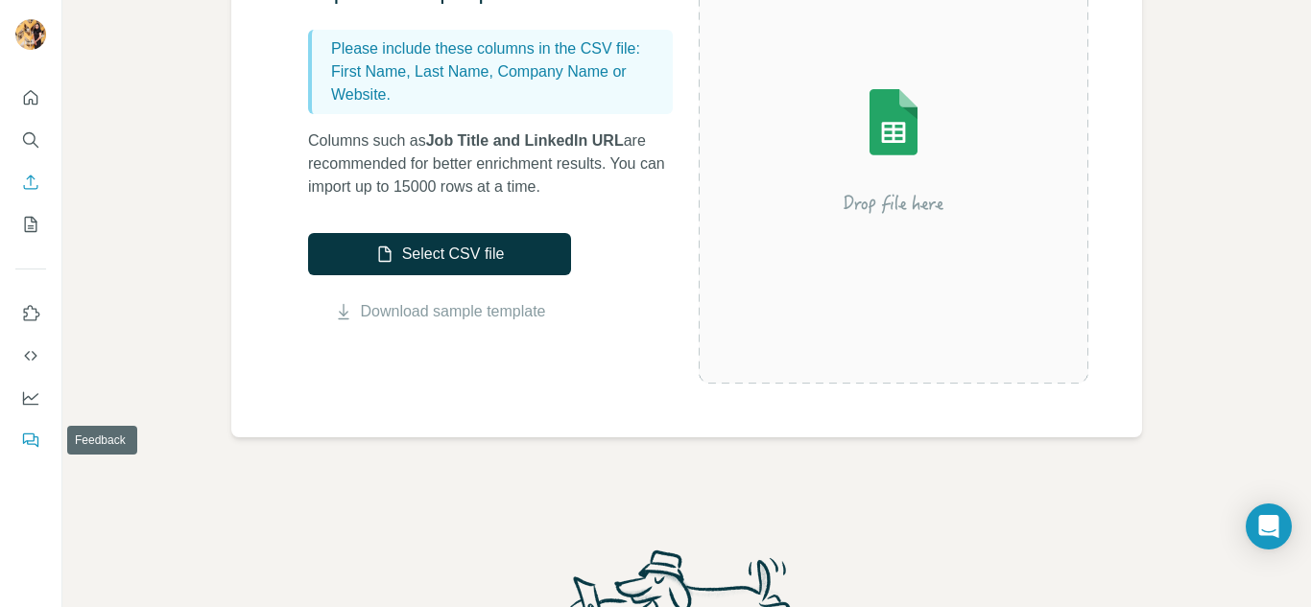
click at [32, 442] on icon "Feedback" at bounding box center [30, 440] width 19 height 19
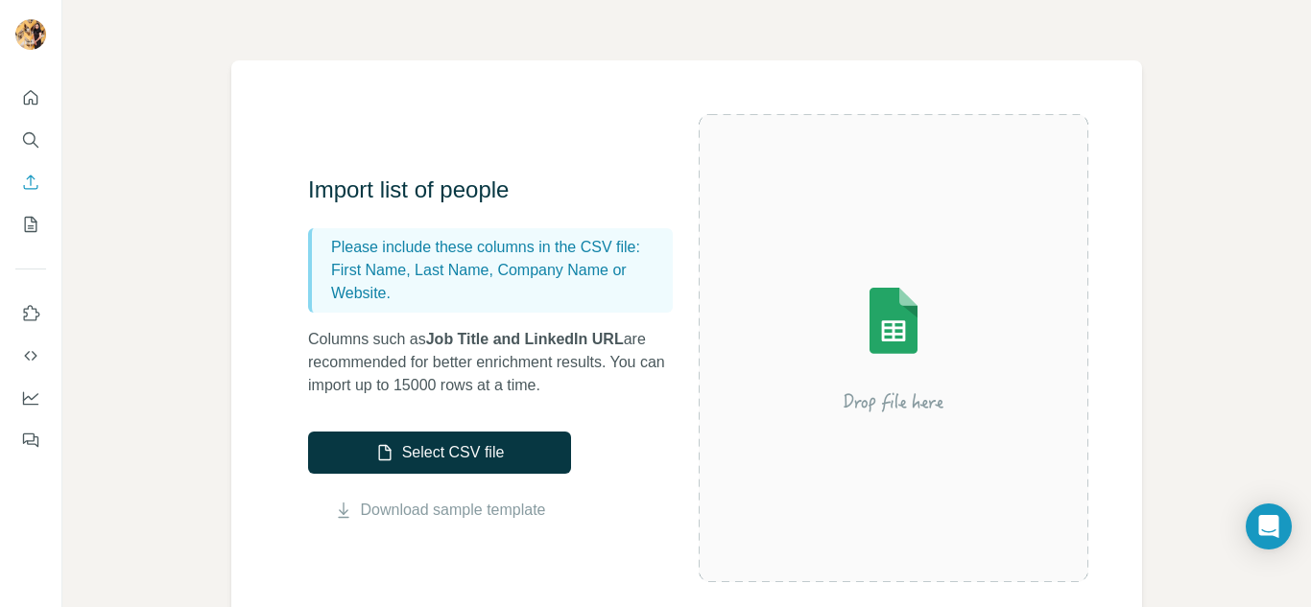
scroll to position [0, 0]
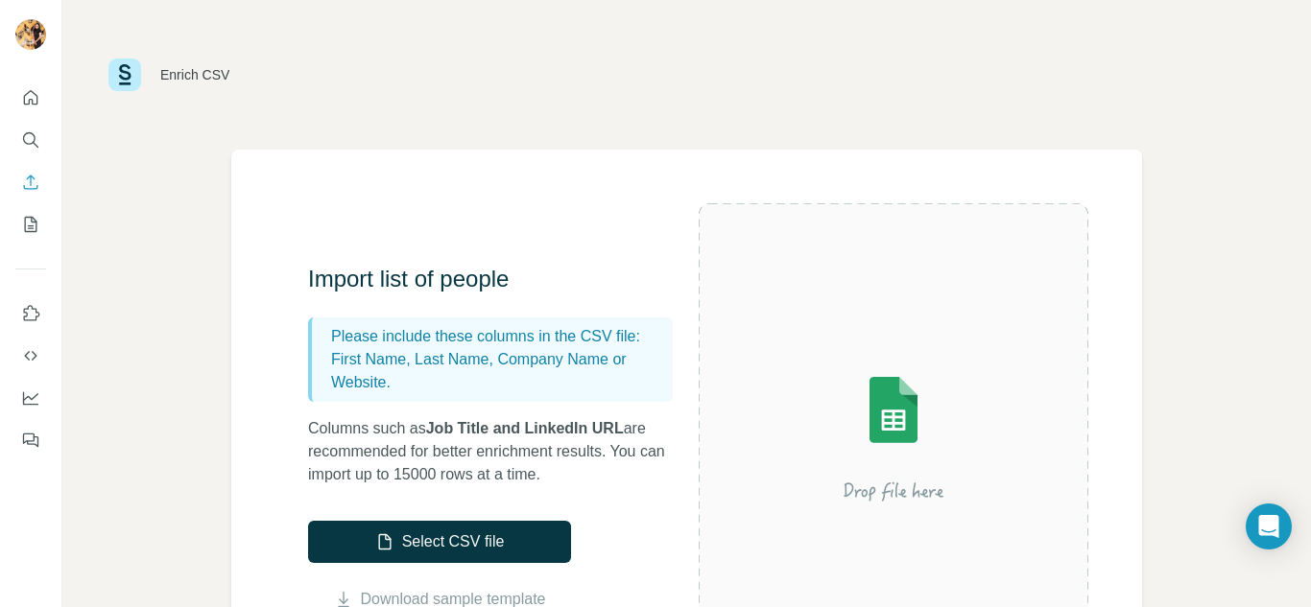
click at [122, 78] on img at bounding box center [124, 75] width 33 height 33
click at [36, 105] on icon "Quick start" at bounding box center [31, 97] width 14 height 14
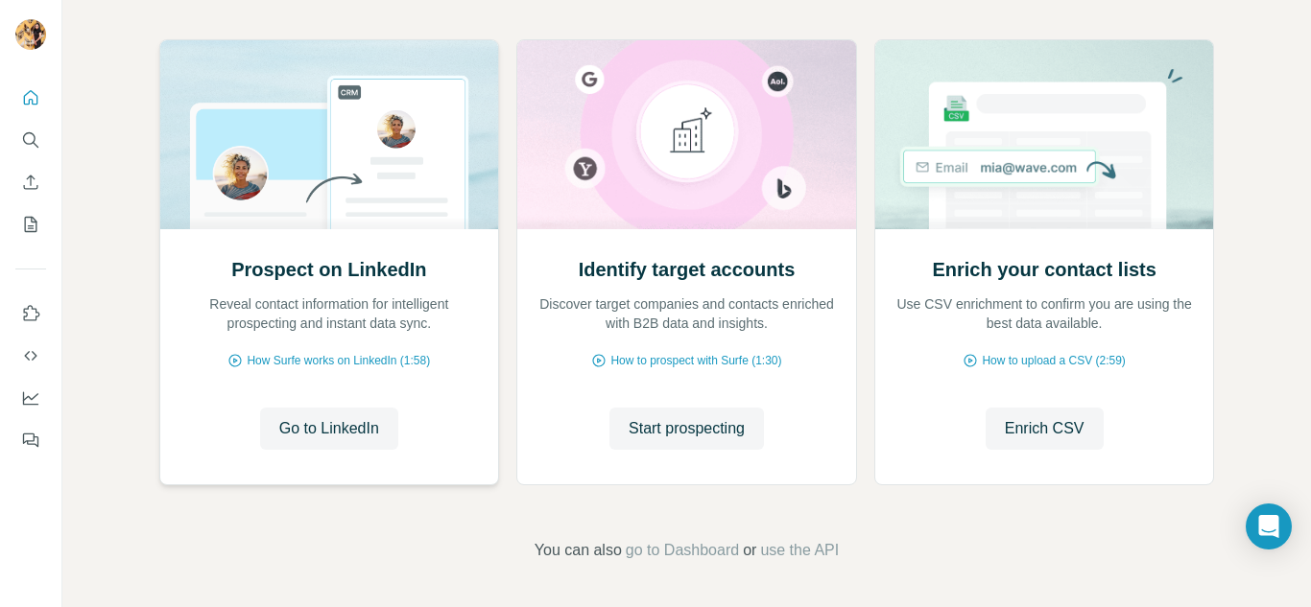
scroll to position [200, 0]
click at [36, 139] on icon "Search" at bounding box center [30, 140] width 19 height 19
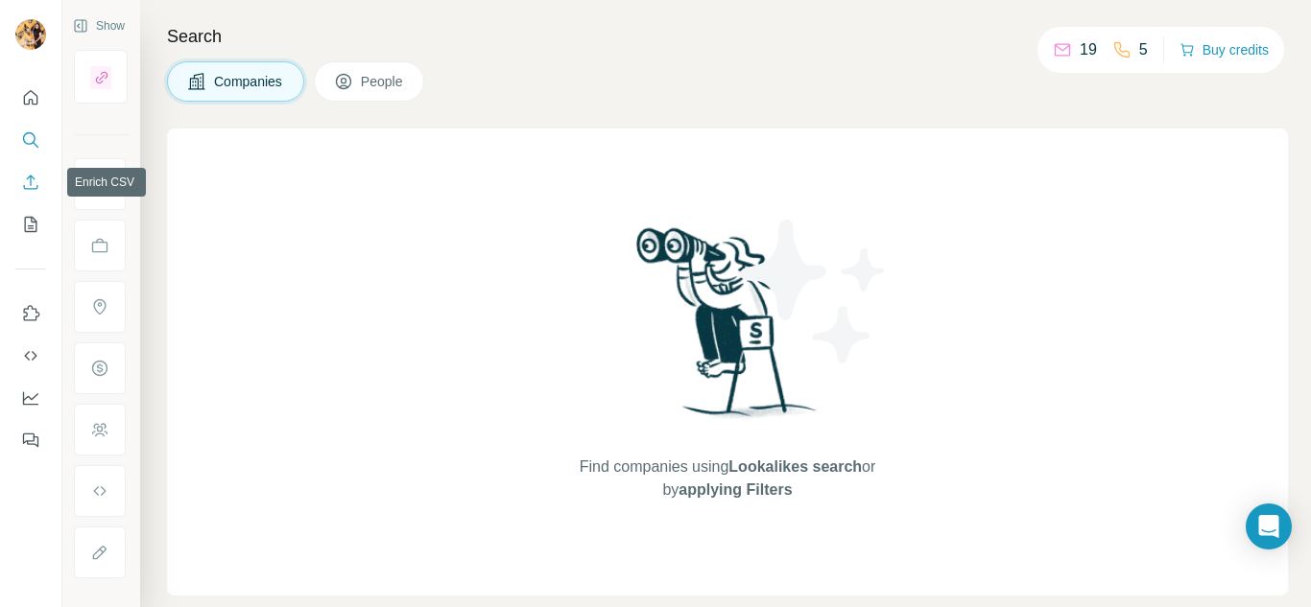
click at [32, 184] on icon "Enrich CSV" at bounding box center [30, 182] width 19 height 19
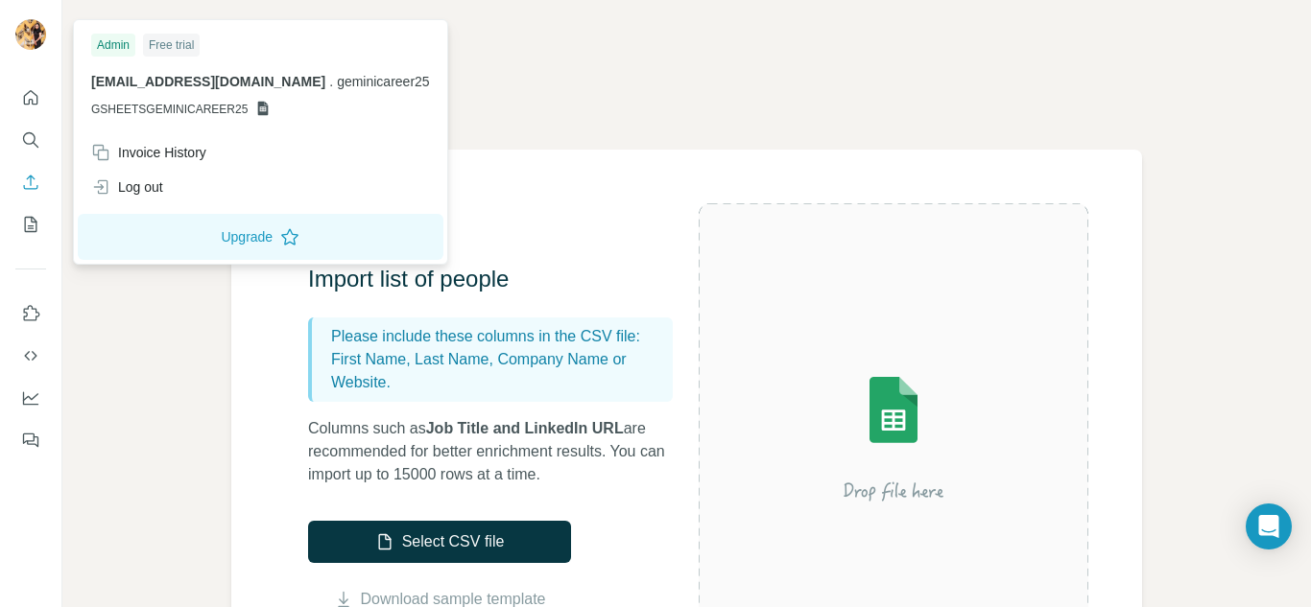
click at [21, 32] on img at bounding box center [30, 34] width 31 height 31
click at [479, 105] on div "Enrich CSV" at bounding box center [686, 75] width 1248 height 150
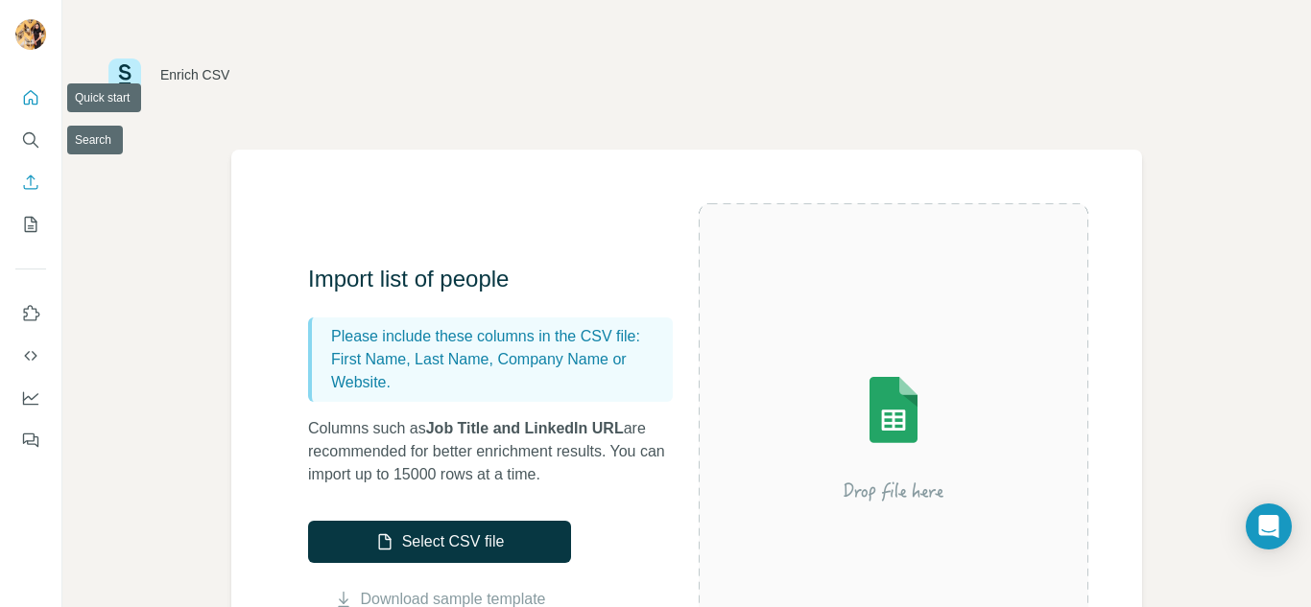
click at [30, 96] on icon "Quick start" at bounding box center [30, 97] width 19 height 19
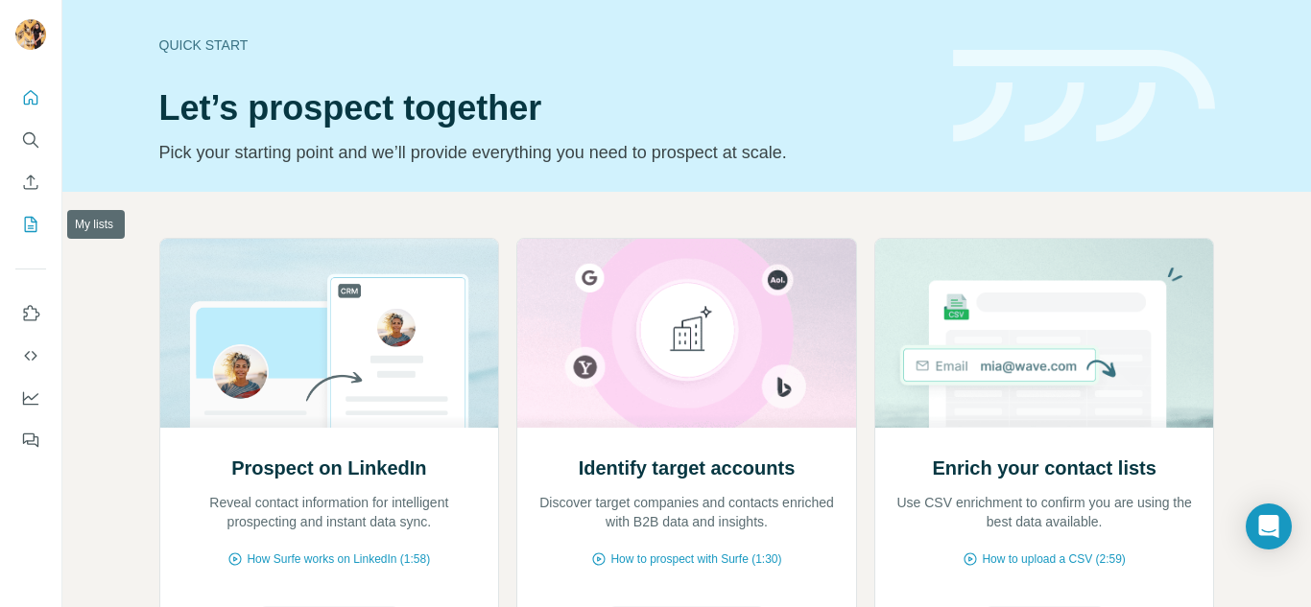
click at [34, 227] on icon "My lists" at bounding box center [30, 224] width 19 height 19
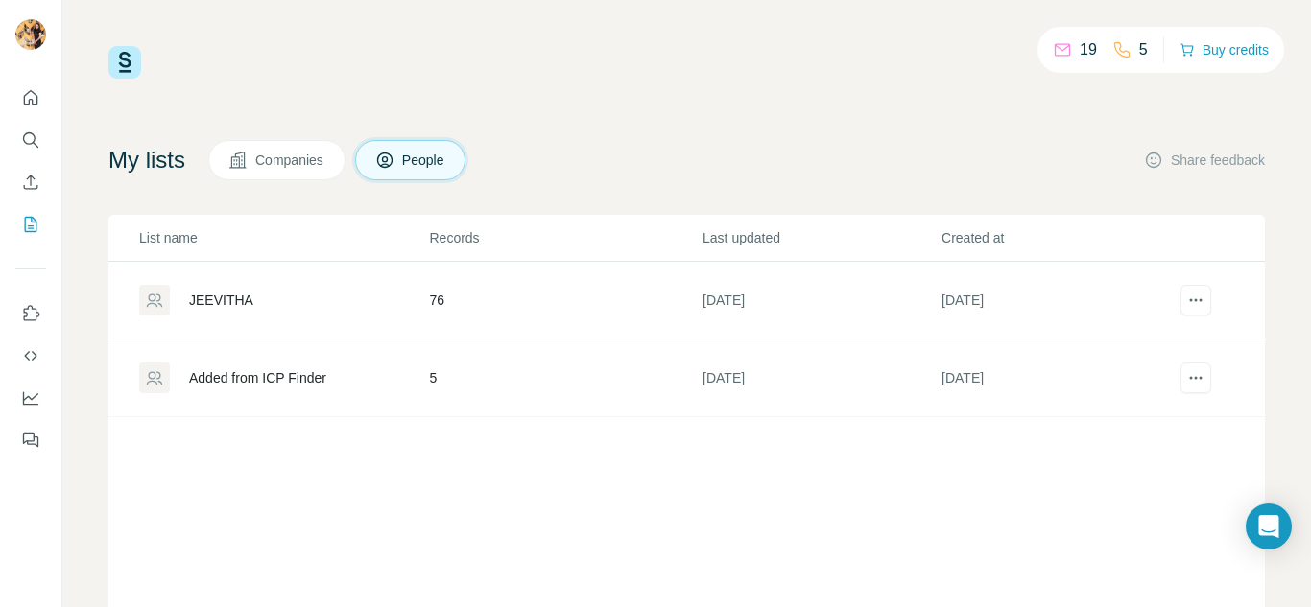
click at [228, 290] on div "JEEVITHA" at bounding box center [283, 300] width 288 height 31
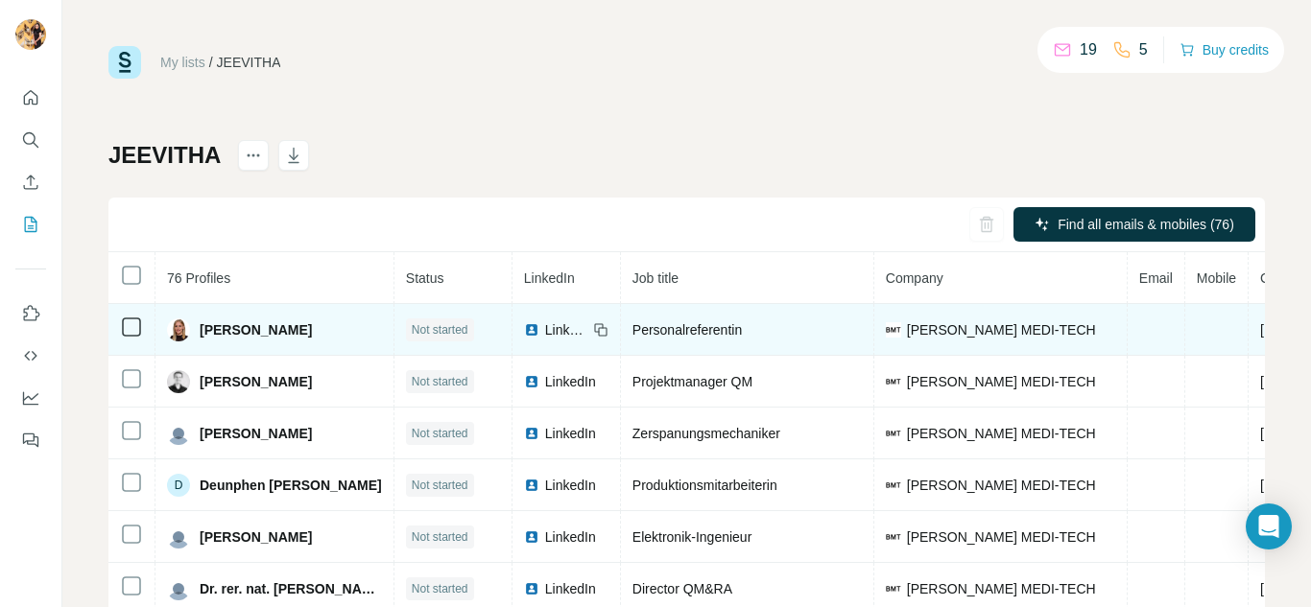
scroll to position [73, 0]
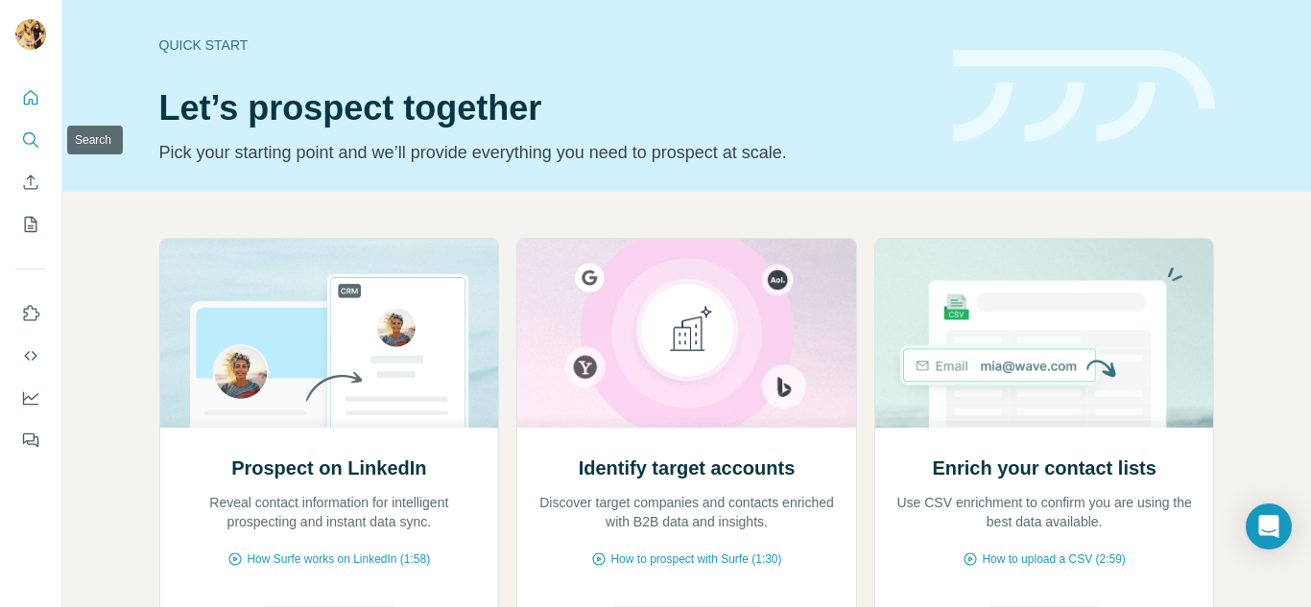
click at [23, 138] on icon "Search" at bounding box center [29, 138] width 12 height 12
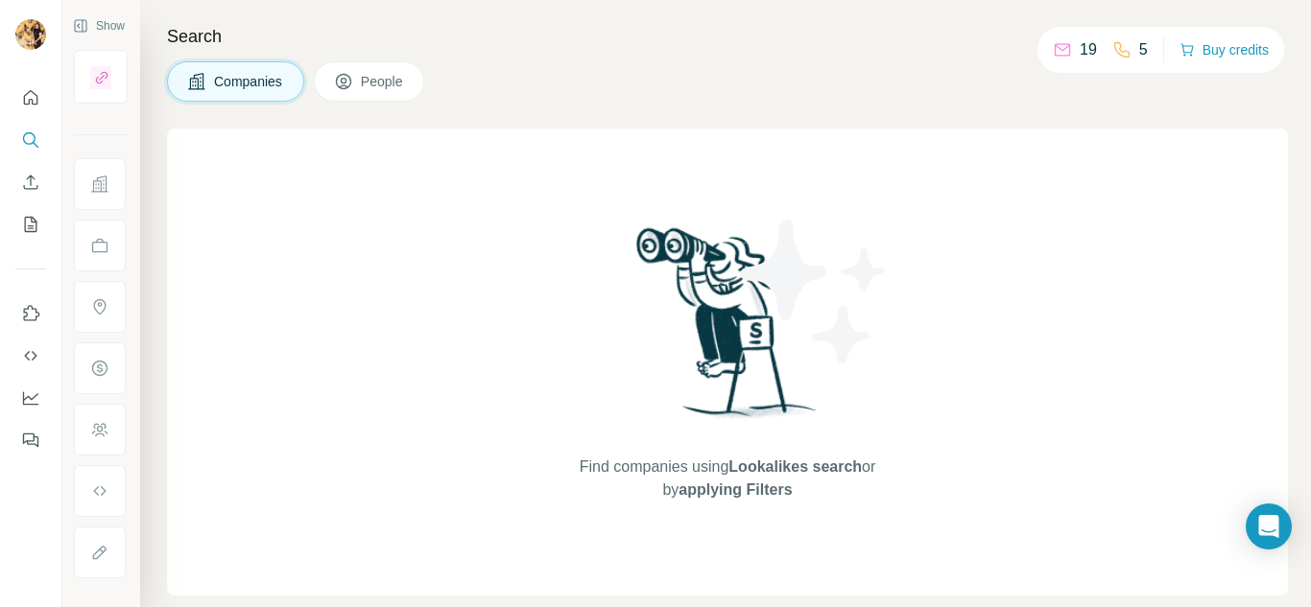
click at [204, 81] on icon at bounding box center [196, 81] width 19 height 19
click at [24, 139] on icon "Search" at bounding box center [29, 138] width 12 height 12
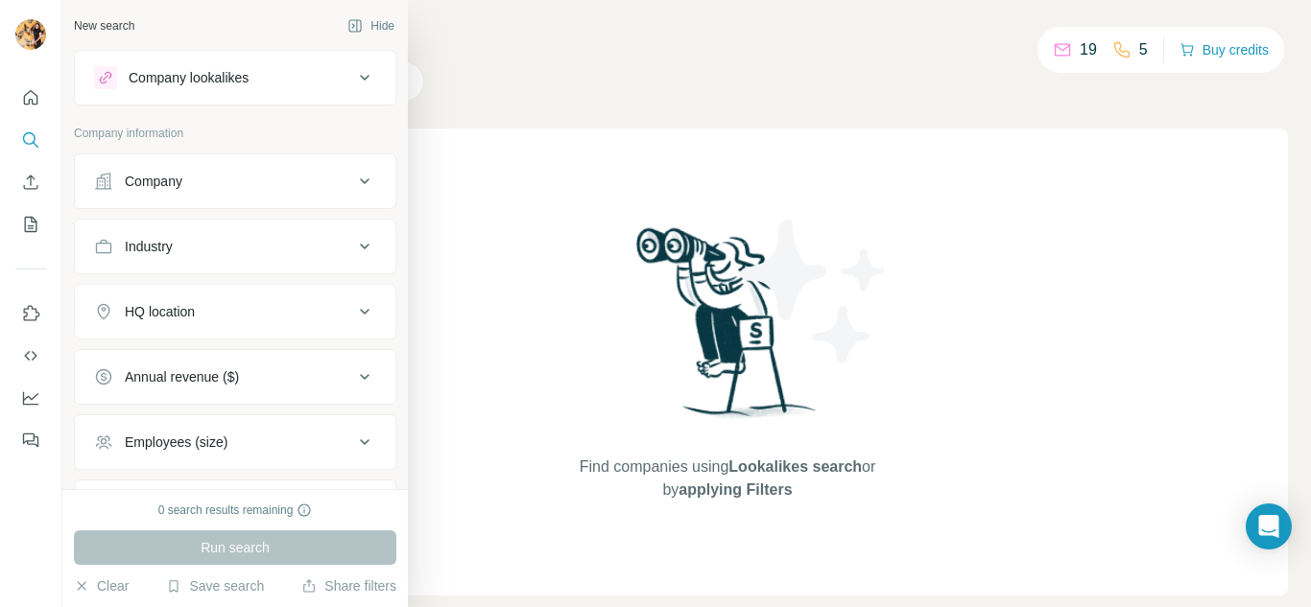
click at [353, 185] on icon at bounding box center [364, 181] width 23 height 23
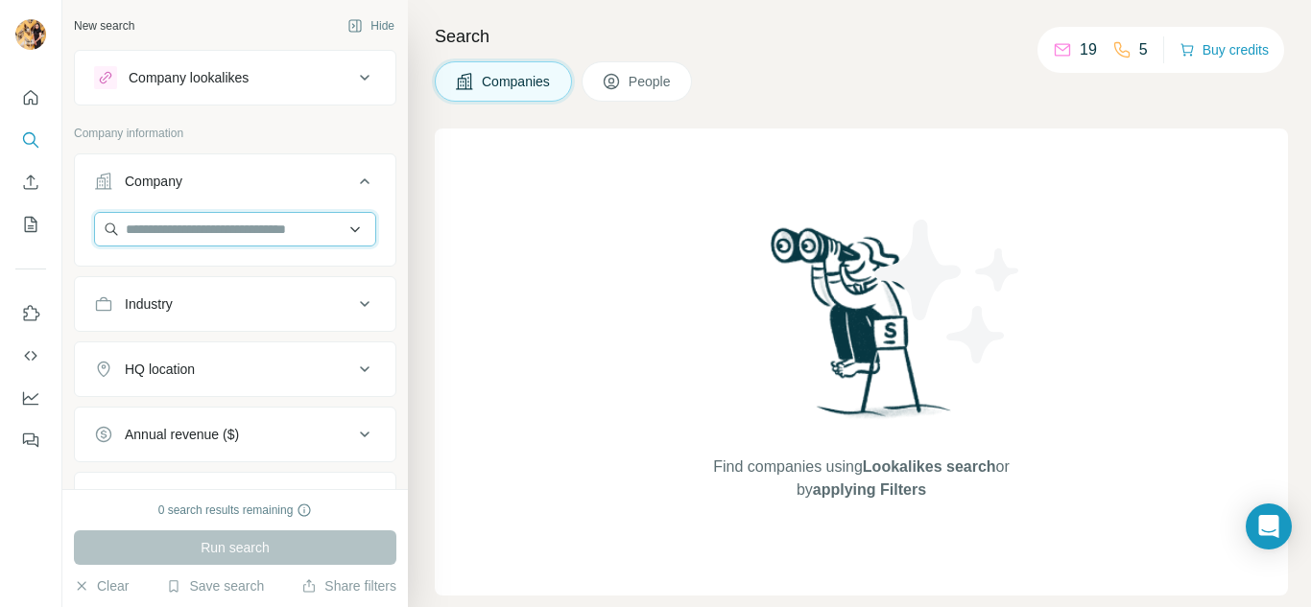
click at [256, 223] on input "text" at bounding box center [235, 229] width 282 height 35
paste input "**********"
click at [256, 223] on input "**********" at bounding box center [228, 229] width 268 height 35
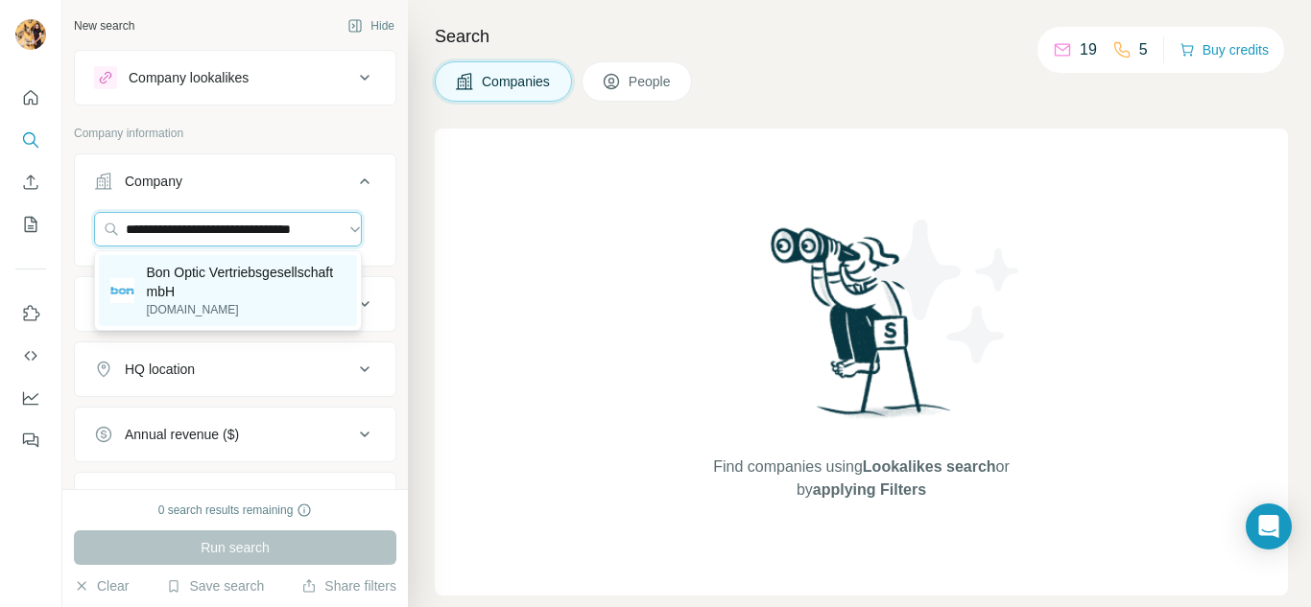
type input "**********"
click at [215, 265] on p "Bon Optic Vertriebsgesellschaft mbH" at bounding box center [246, 282] width 200 height 38
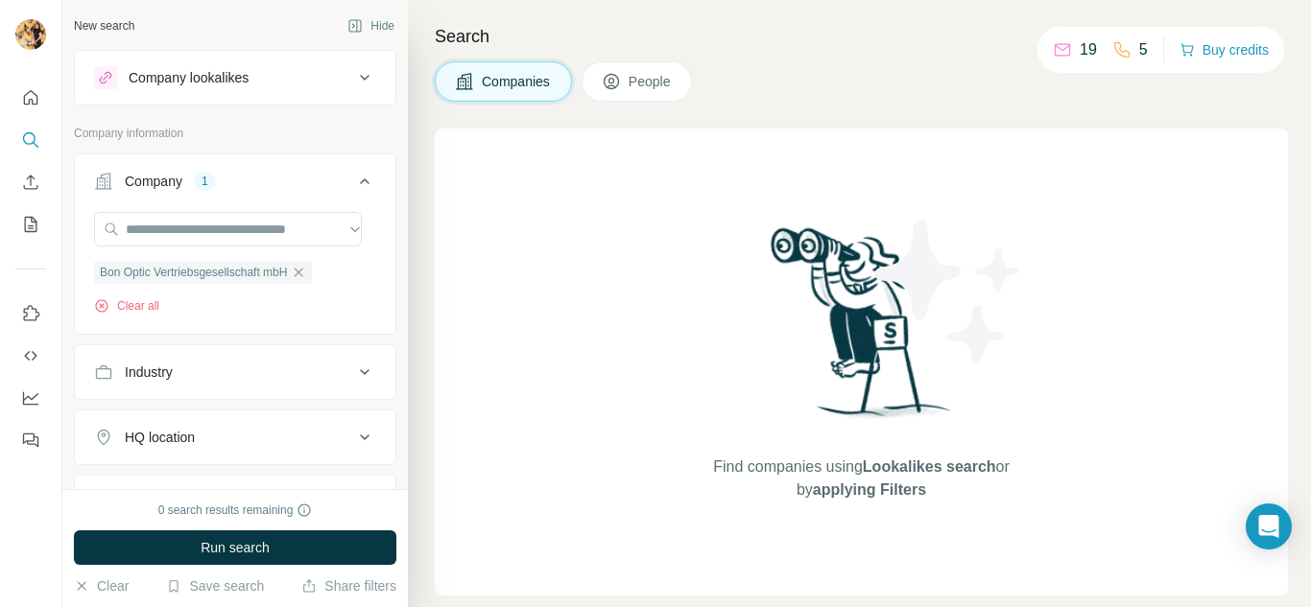
click at [289, 77] on div "Company lookalikes" at bounding box center [223, 77] width 259 height 23
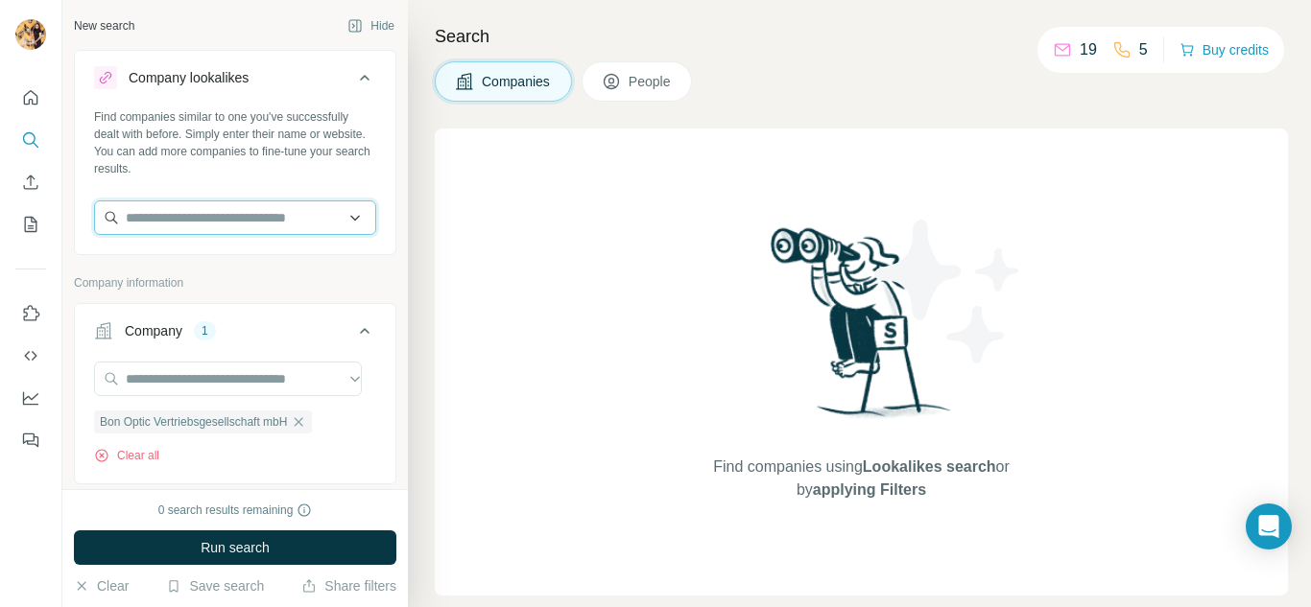
click at [289, 216] on input "text" at bounding box center [235, 218] width 282 height 35
paste input "**********"
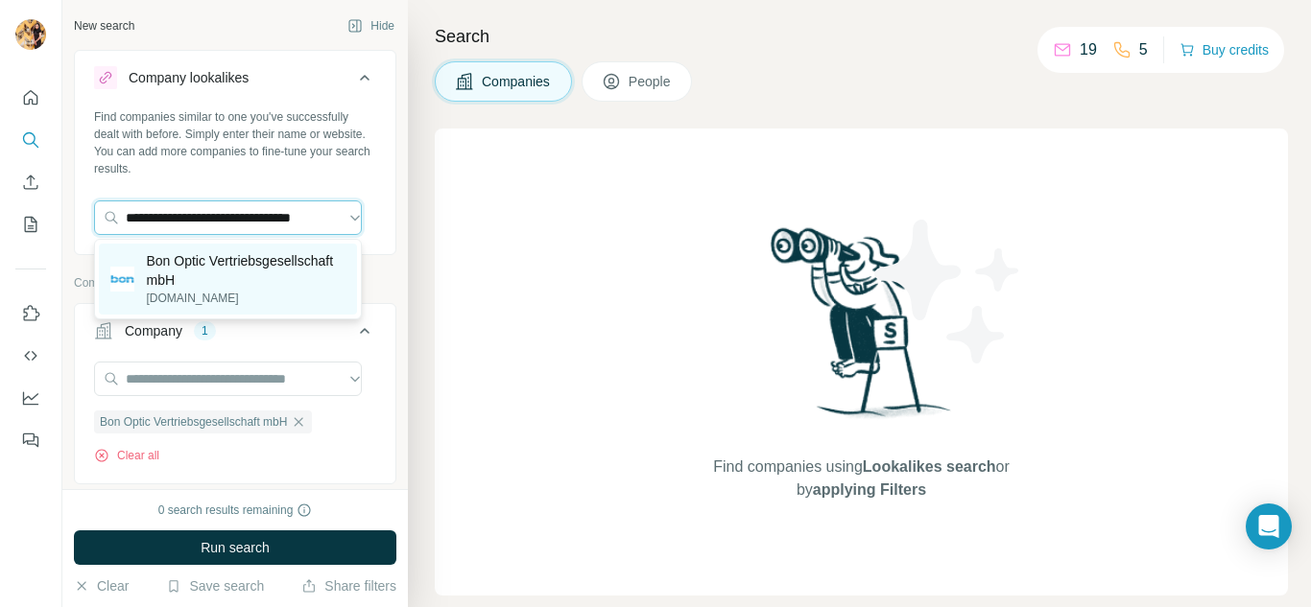
type input "**********"
click at [250, 262] on p "Bon Optic Vertriebsgesellschaft mbH" at bounding box center [246, 270] width 200 height 38
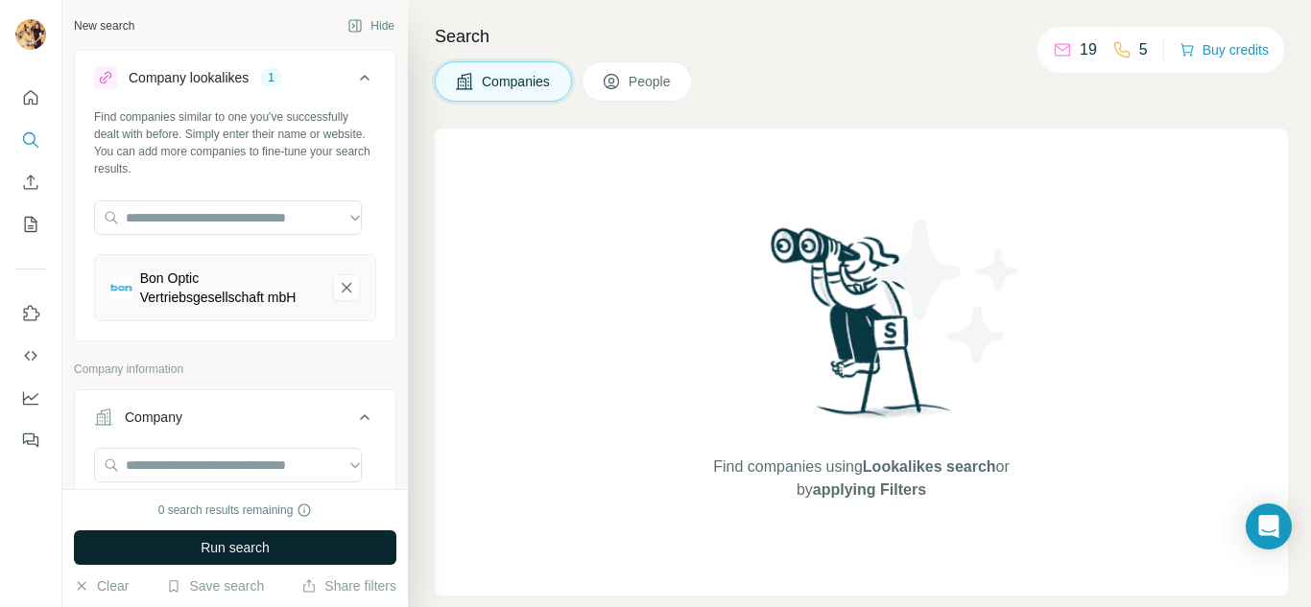
click at [225, 553] on span "Run search" at bounding box center [235, 547] width 69 height 19
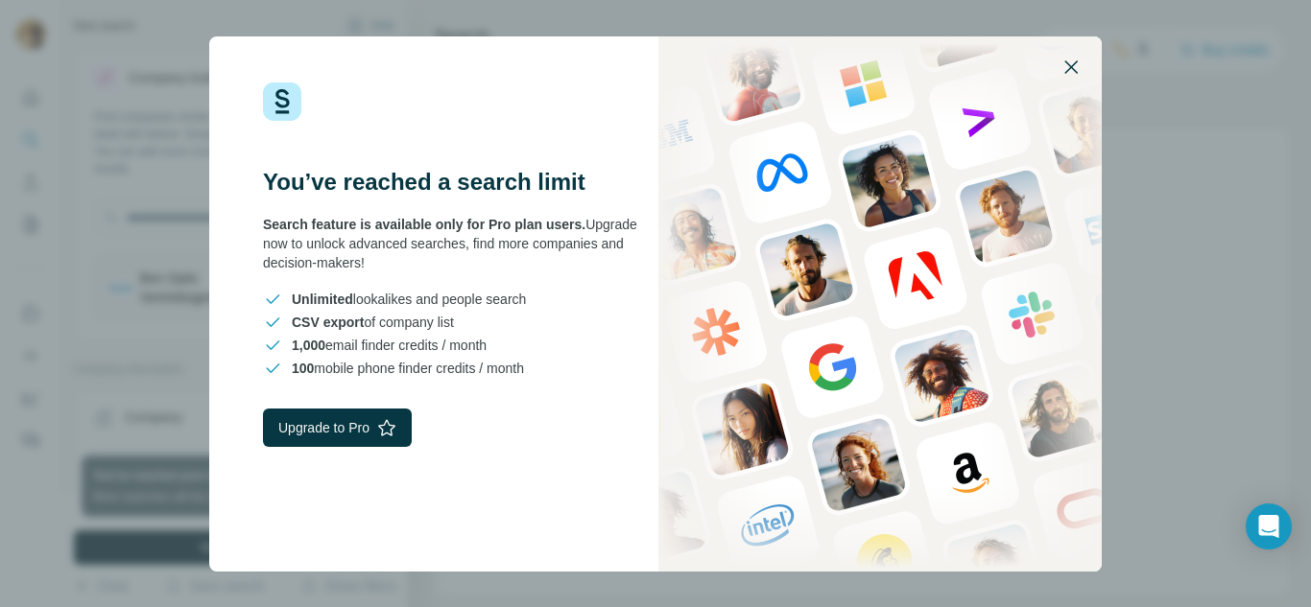
click at [1060, 69] on icon "button" at bounding box center [1070, 67] width 23 height 23
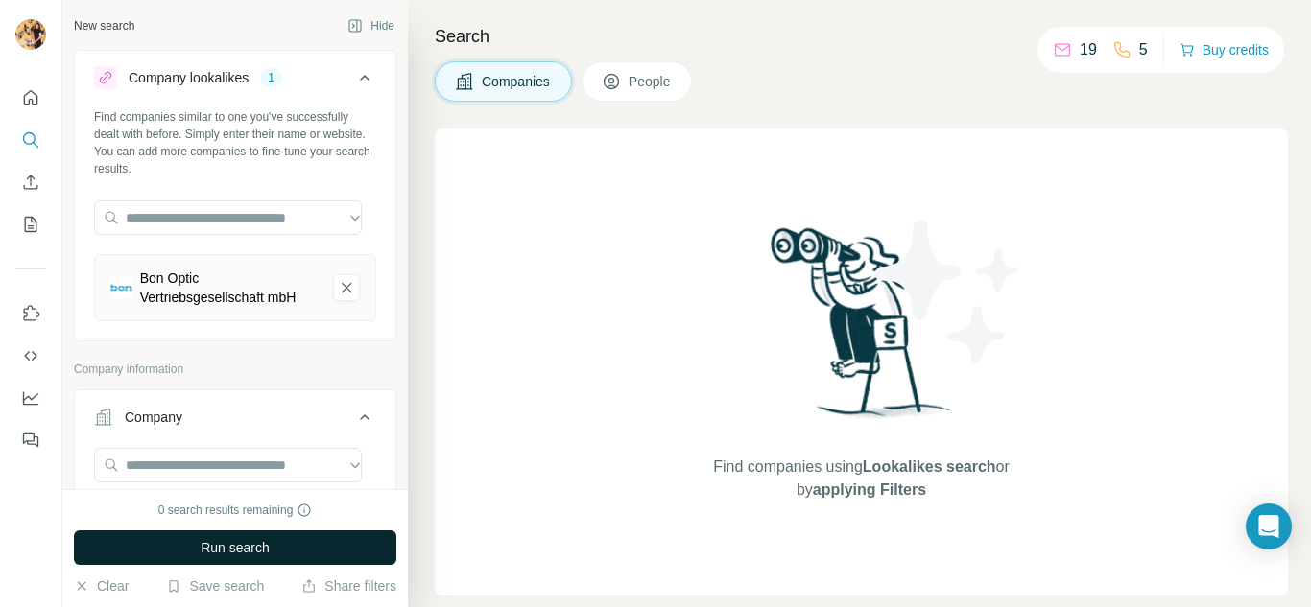
click at [204, 547] on span "Run search" at bounding box center [235, 547] width 69 height 19
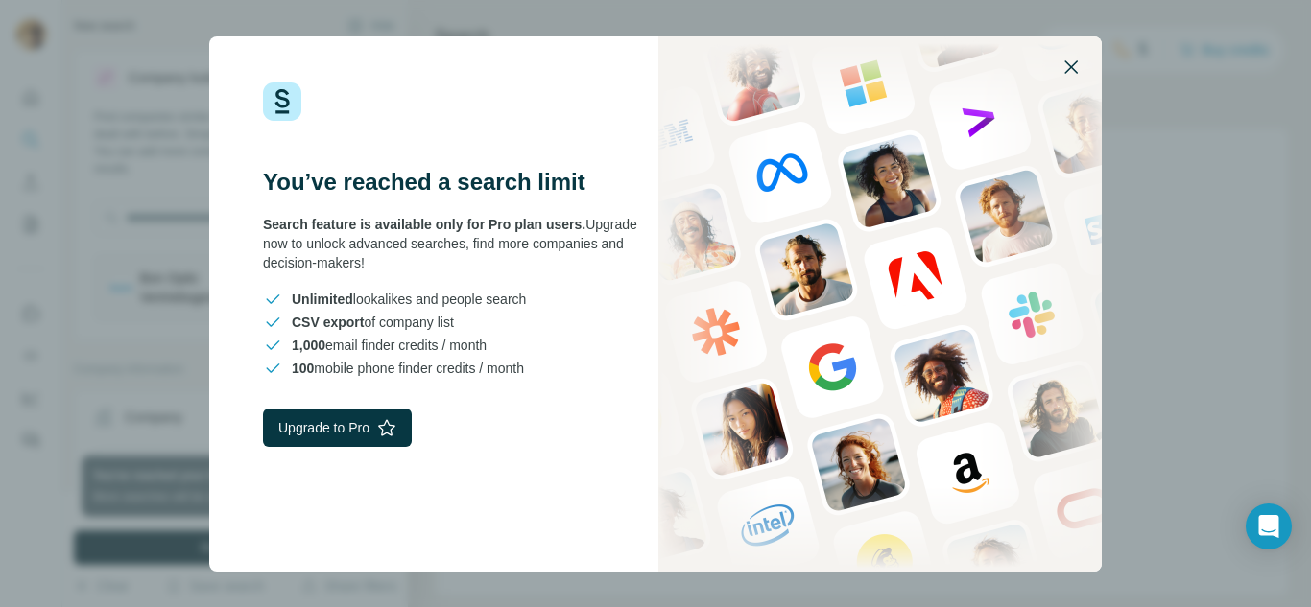
click at [1070, 68] on icon "button" at bounding box center [1070, 66] width 13 height 13
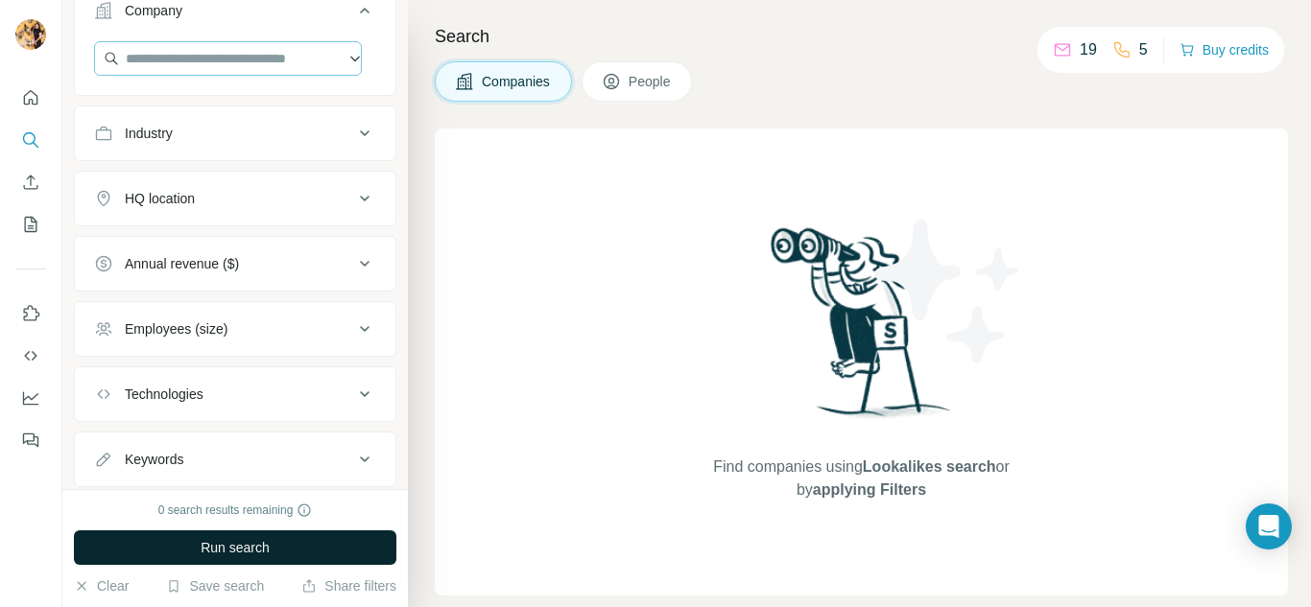
scroll to position [478, 0]
